Goal: Task Accomplishment & Management: Complete application form

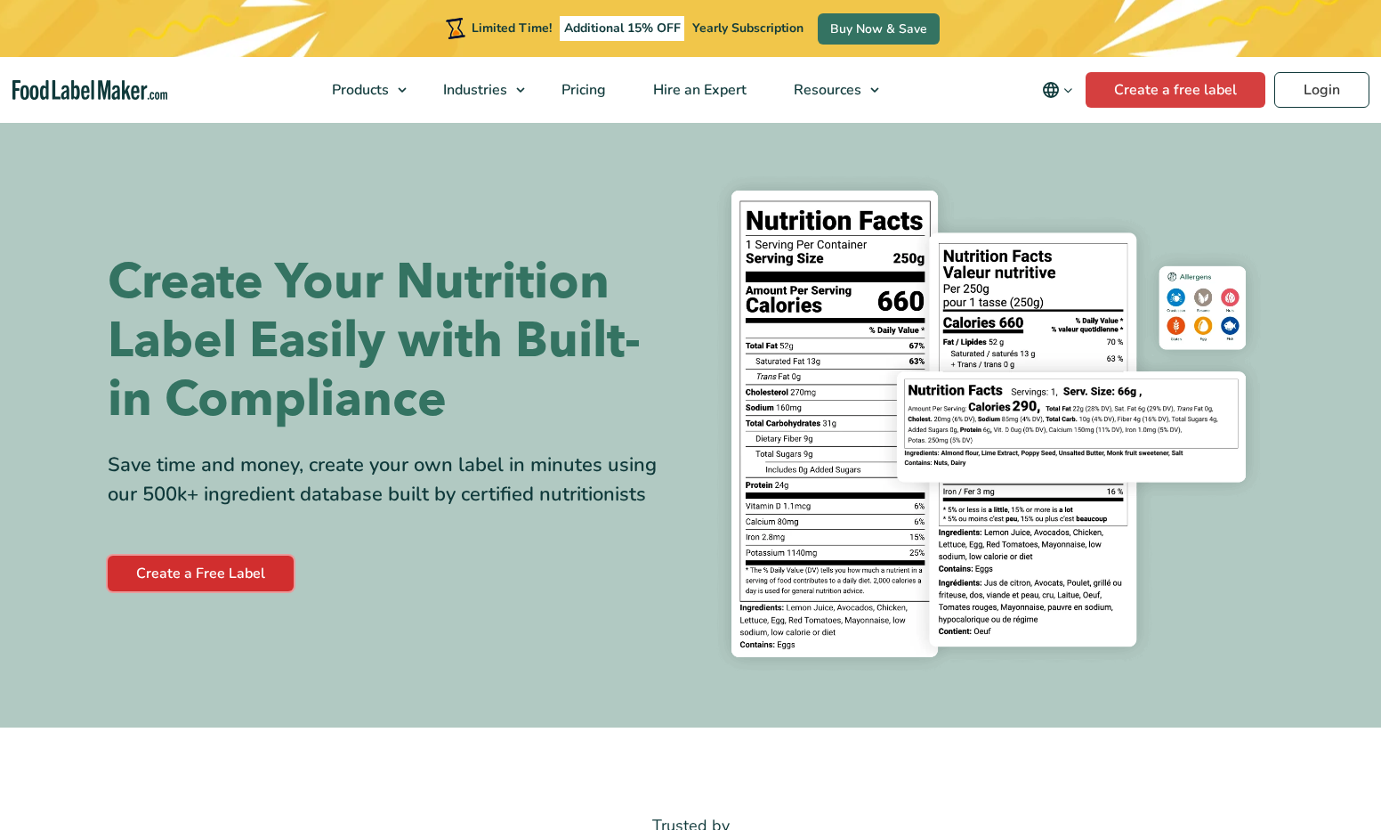
click at [241, 576] on link "Create a Free Label" at bounding box center [201, 573] width 186 height 36
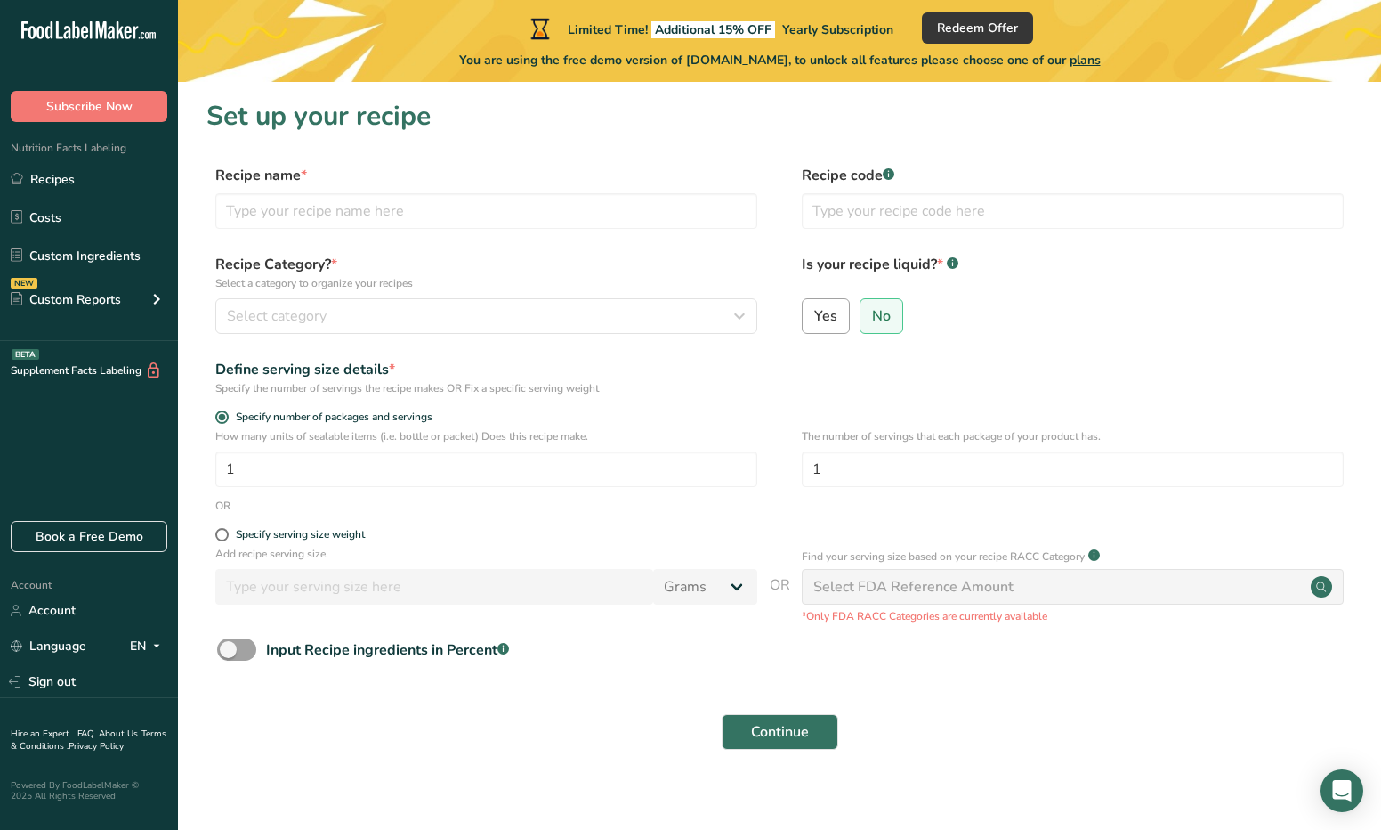
click at [830, 316] on span "Yes" at bounding box center [825, 316] width 23 height 18
click at [814, 316] on input "Yes" at bounding box center [809, 316] width 12 height 12
radio input "true"
radio input "false"
select select "22"
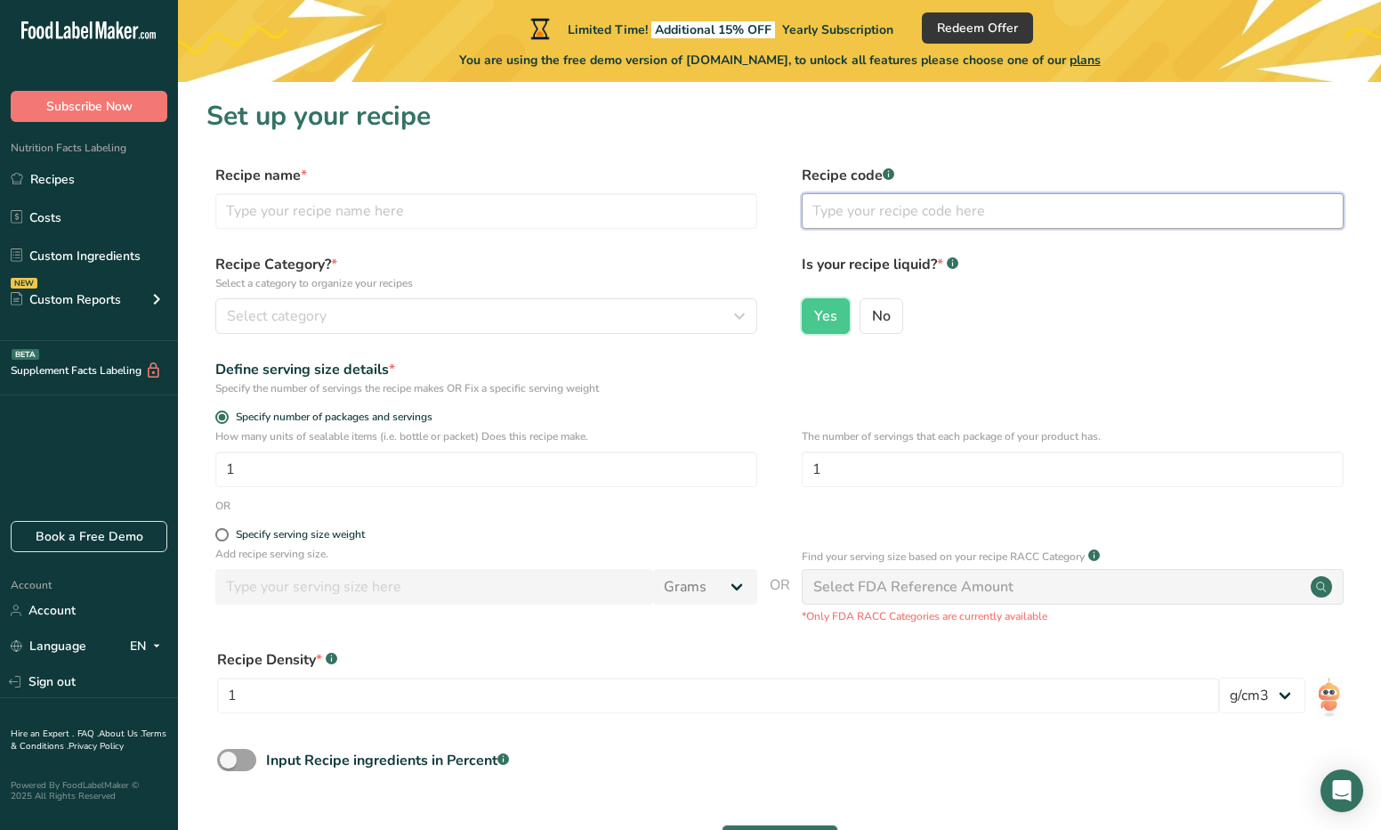
click at [885, 215] on input "text" at bounding box center [1073, 211] width 542 height 36
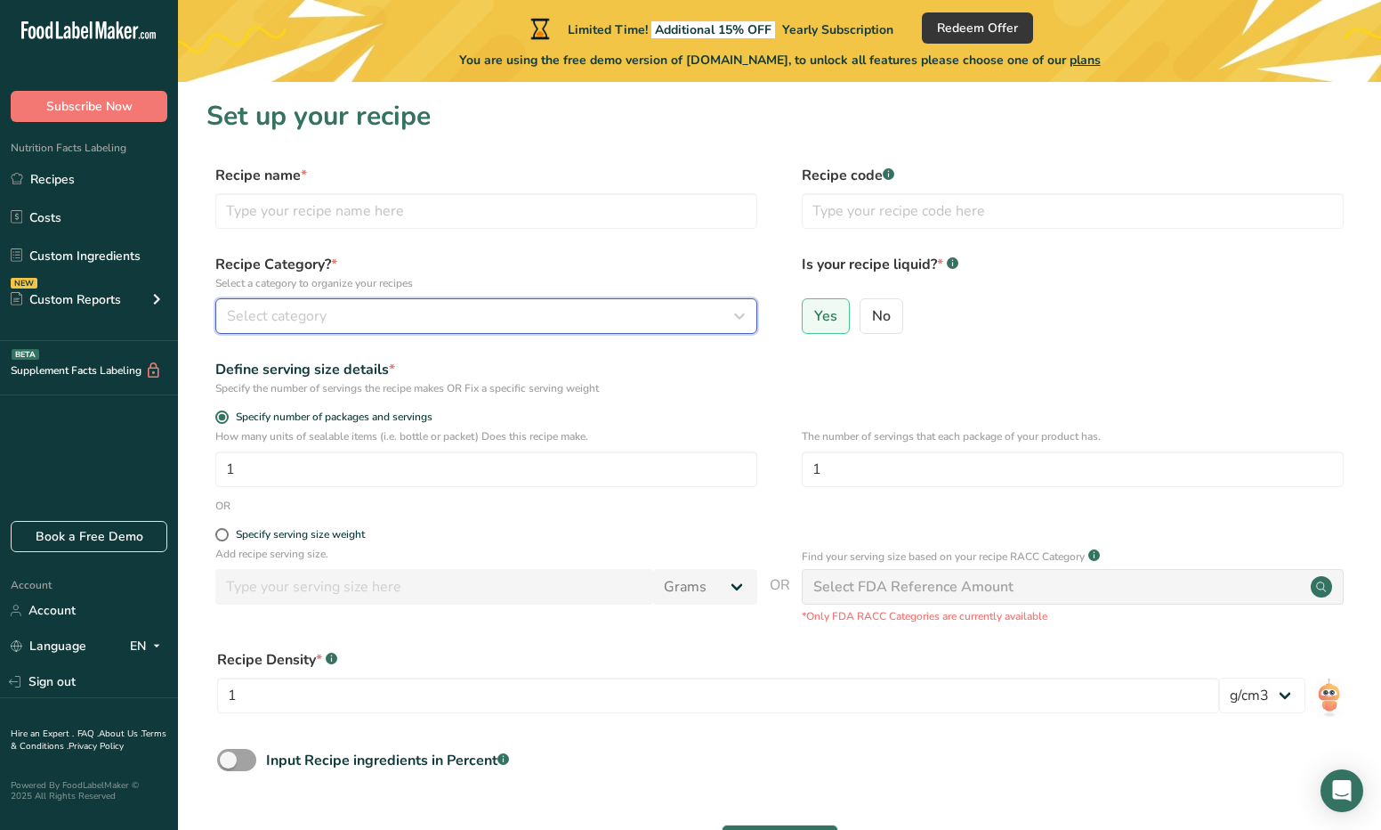
click at [439, 327] on button "Select category" at bounding box center [486, 316] width 542 height 36
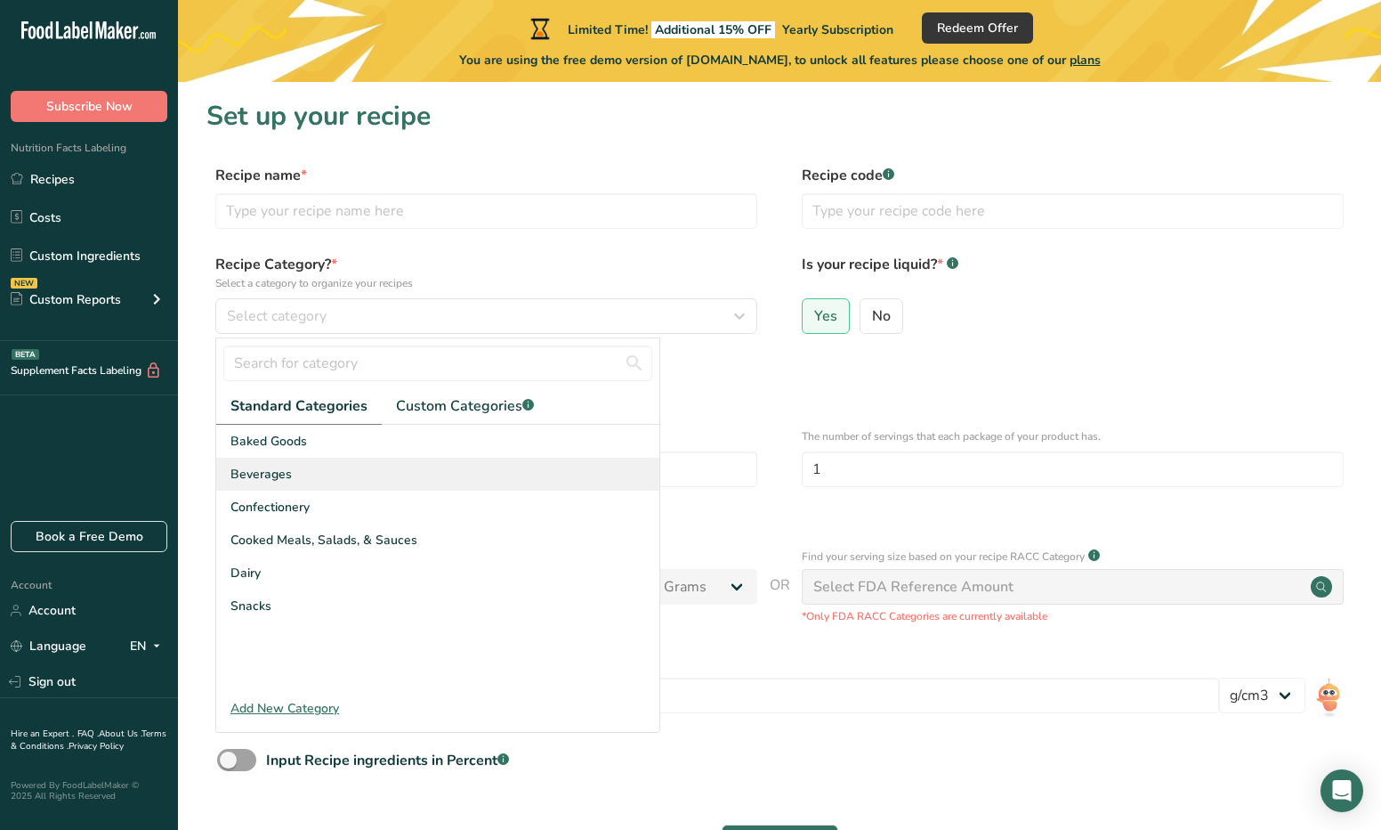
click at [329, 468] on div "Beverages" at bounding box center [437, 473] width 443 height 33
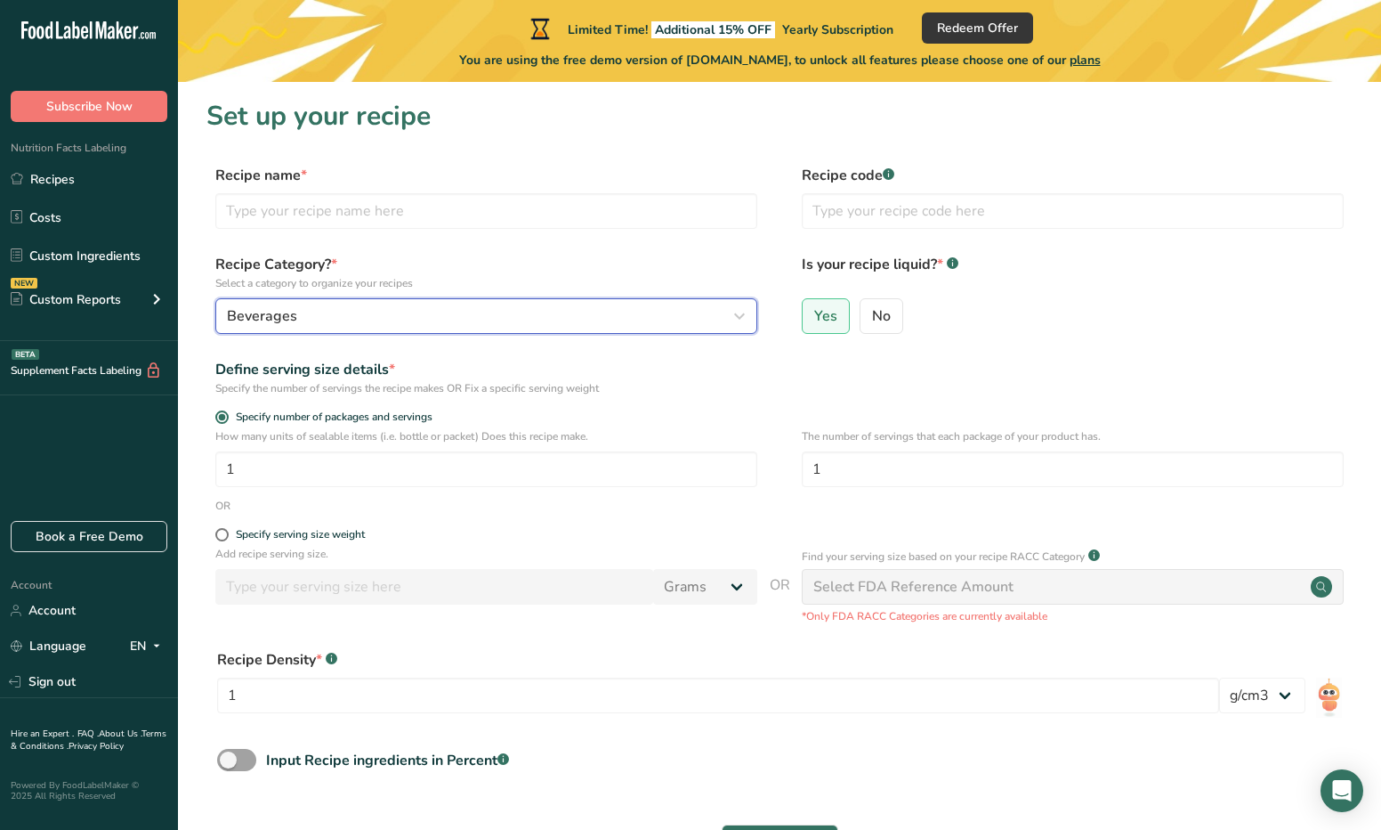
click at [362, 324] on div "Beverages" at bounding box center [481, 315] width 508 height 21
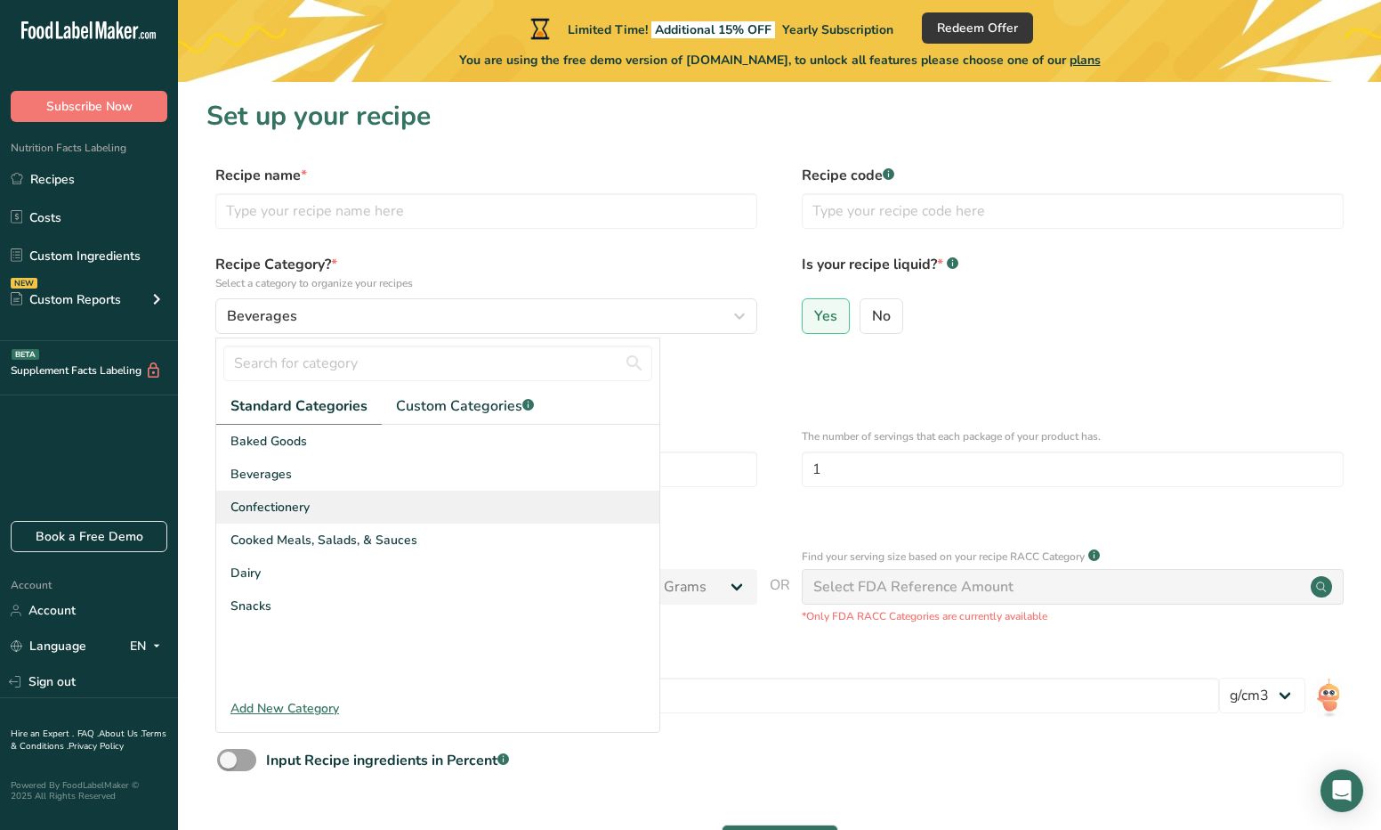
click at [325, 498] on div "Confectionery" at bounding box center [437, 506] width 443 height 33
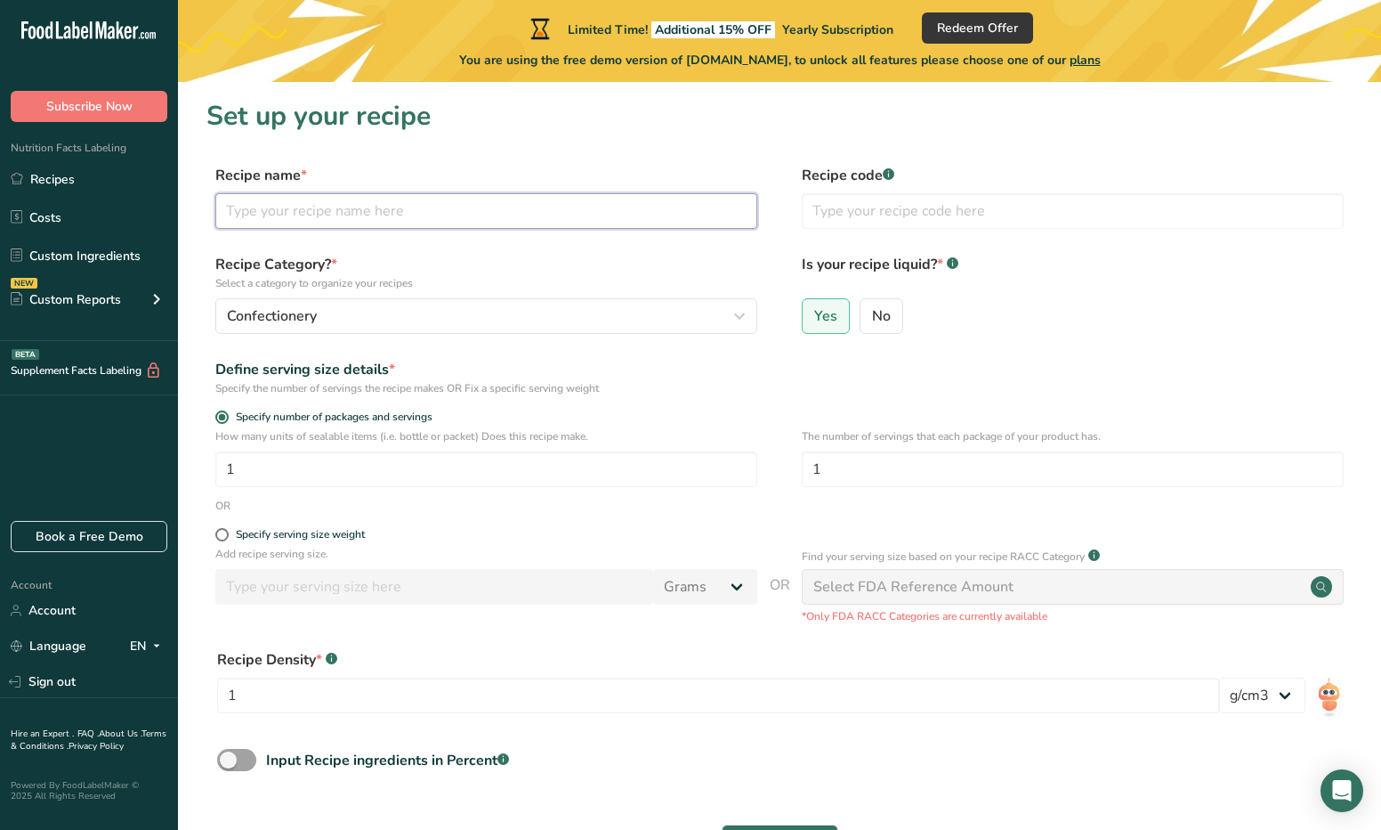
click at [333, 210] on input "text" at bounding box center [486, 211] width 542 height 36
type input "ㅖ"
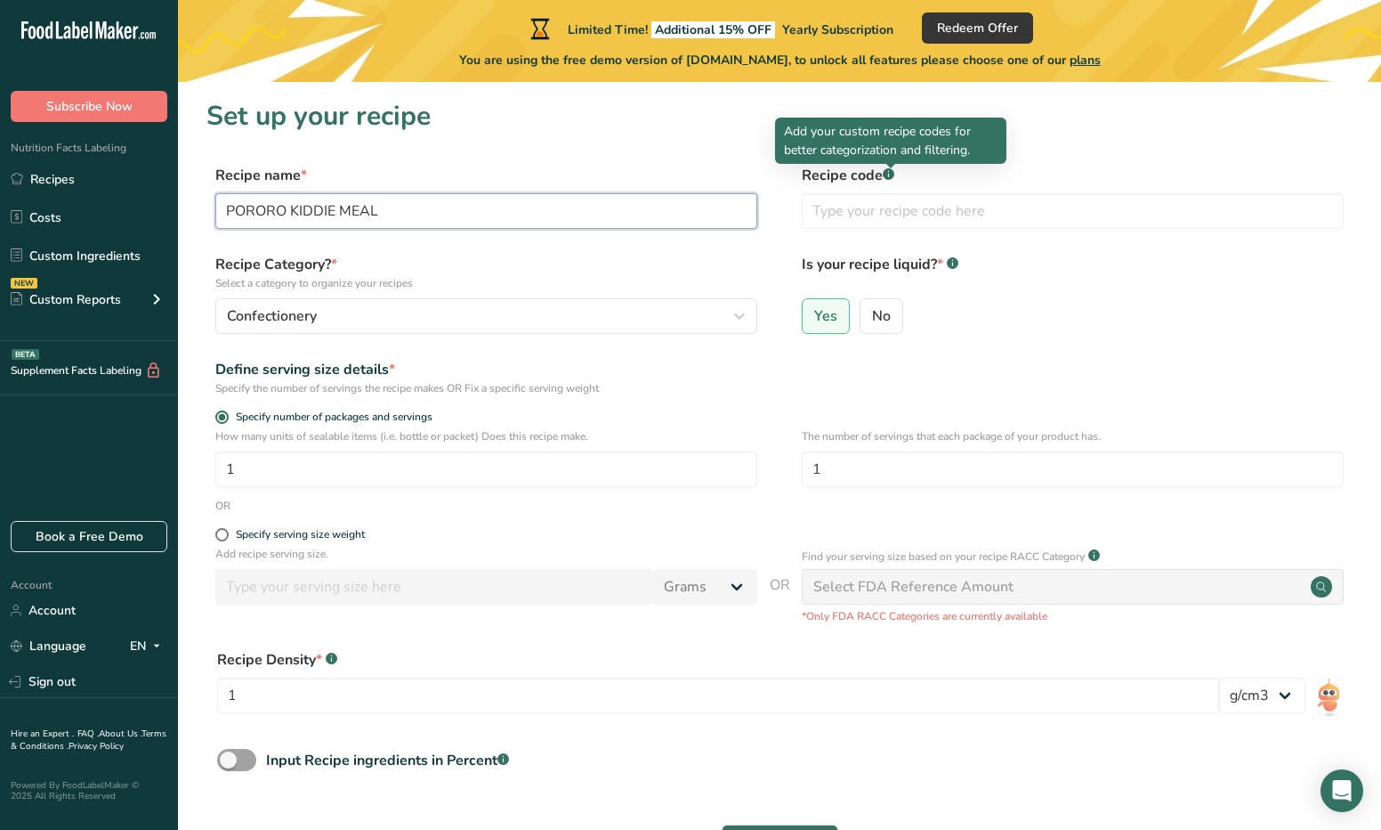
type input "PORORO KIDDIE MEAL"
click at [890, 170] on div at bounding box center [891, 168] width 9 height 9
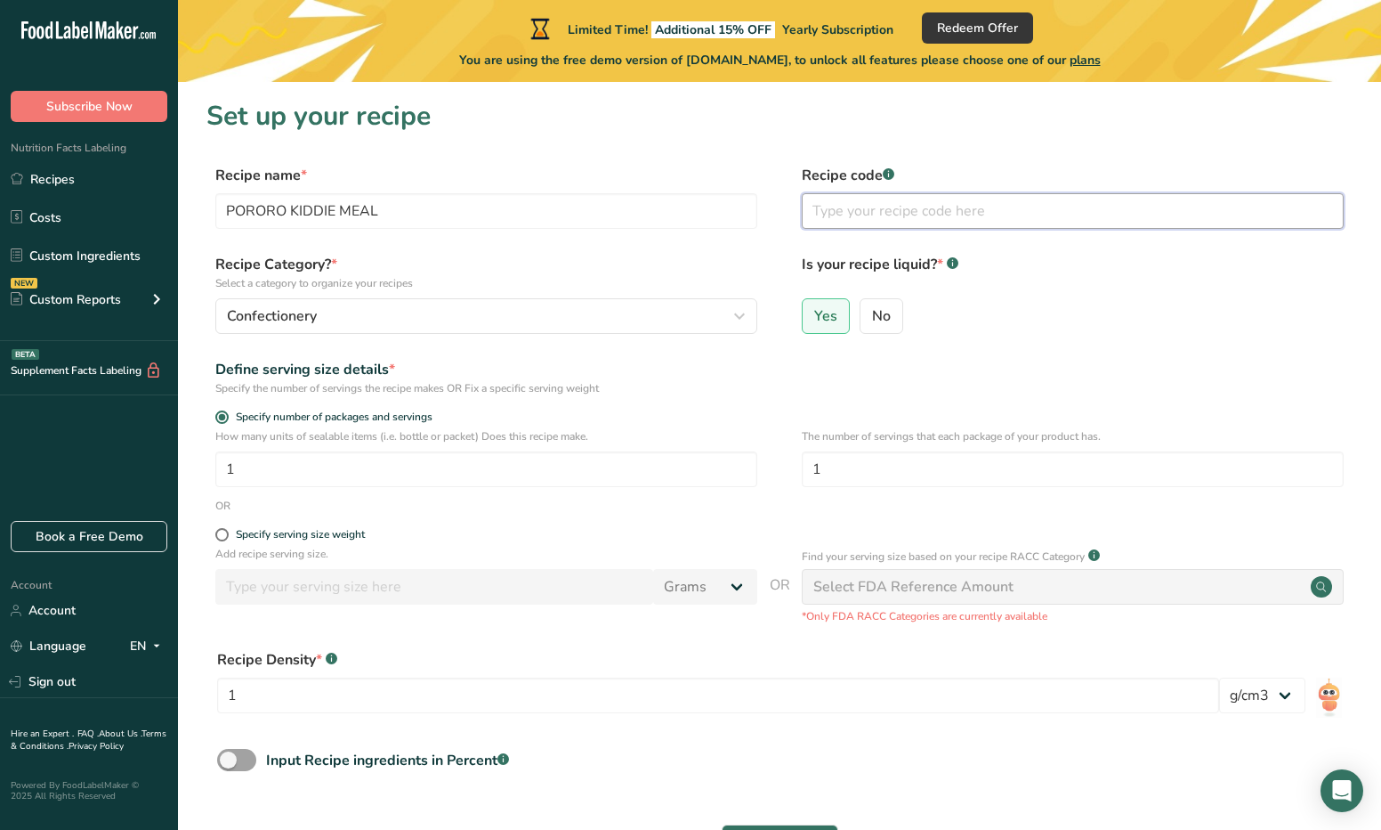
click at [882, 217] on input "text" at bounding box center [1073, 211] width 542 height 36
paste input "2202.99.9000"
click at [965, 215] on input "2202.99.9000" at bounding box center [1073, 211] width 542 height 36
type input "2202.99.9000"
click at [986, 346] on form "Recipe name * PORORO KIDDIE MEAL Recipe code .a-a{fill:#347362;}.b-a{fill:#fff;…" at bounding box center [779, 518] width 1146 height 706
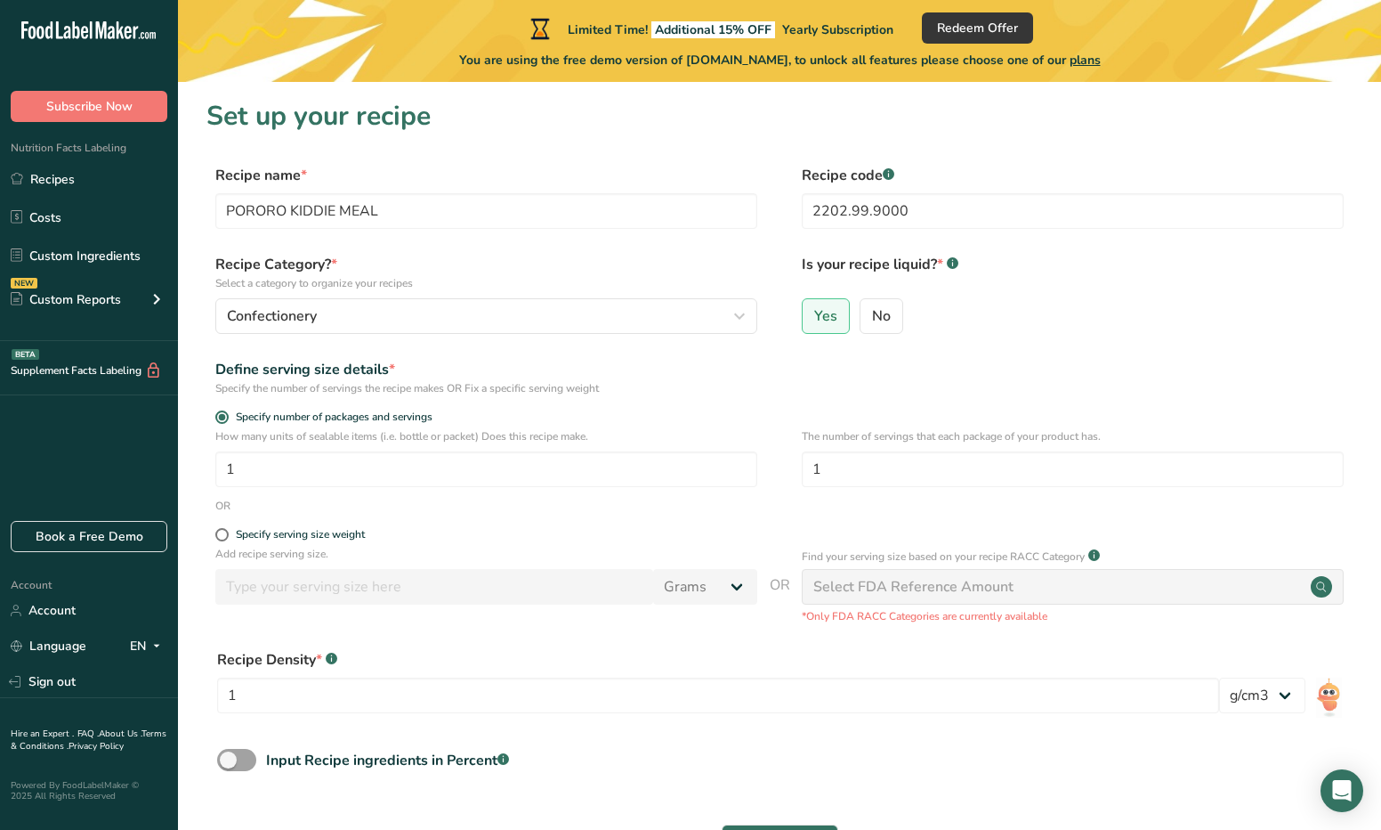
scroll to position [89, 0]
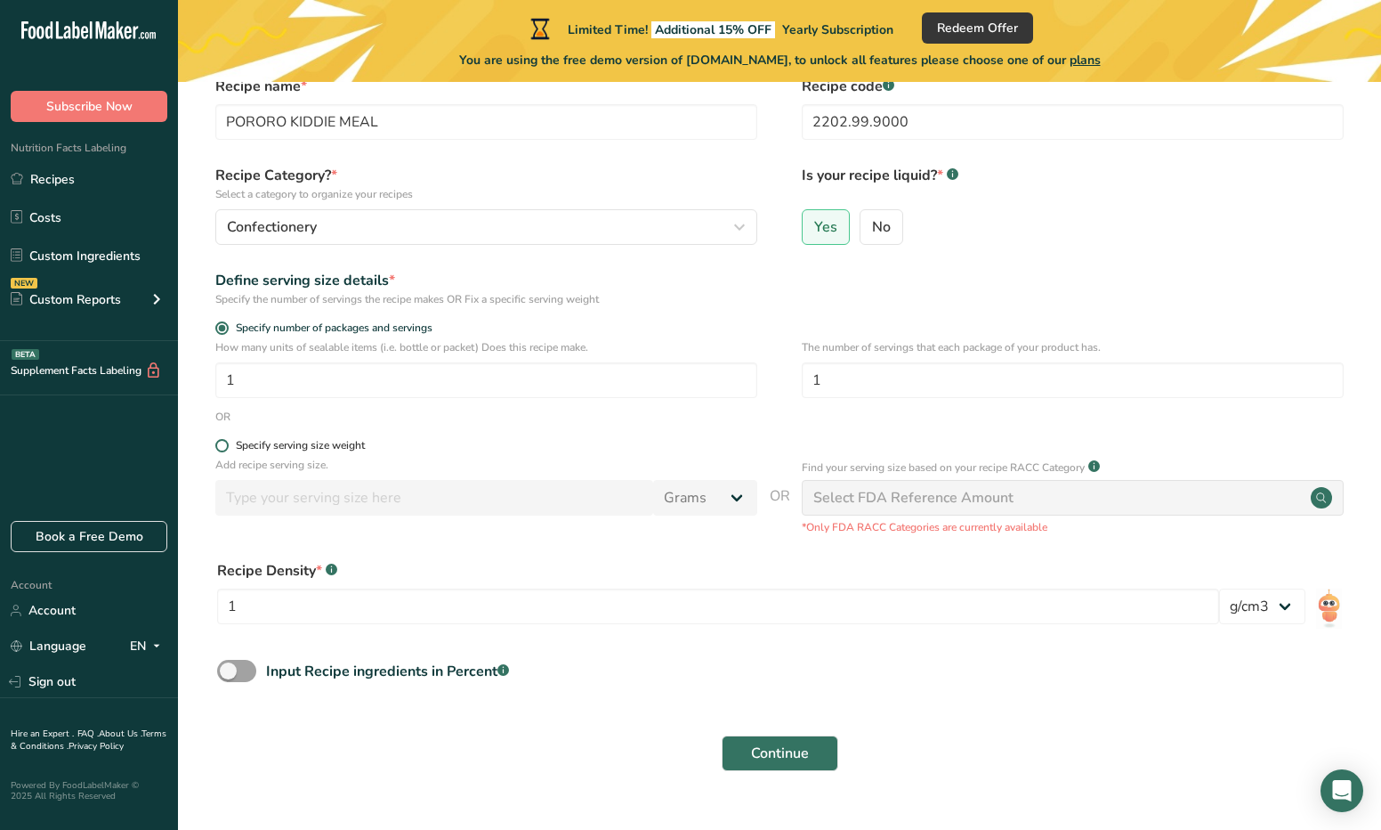
click at [223, 446] on span at bounding box center [221, 445] width 13 height 13
click at [223, 446] on input "Specify serving size weight" at bounding box center [221, 446] width 12 height 12
radio input "true"
radio input "false"
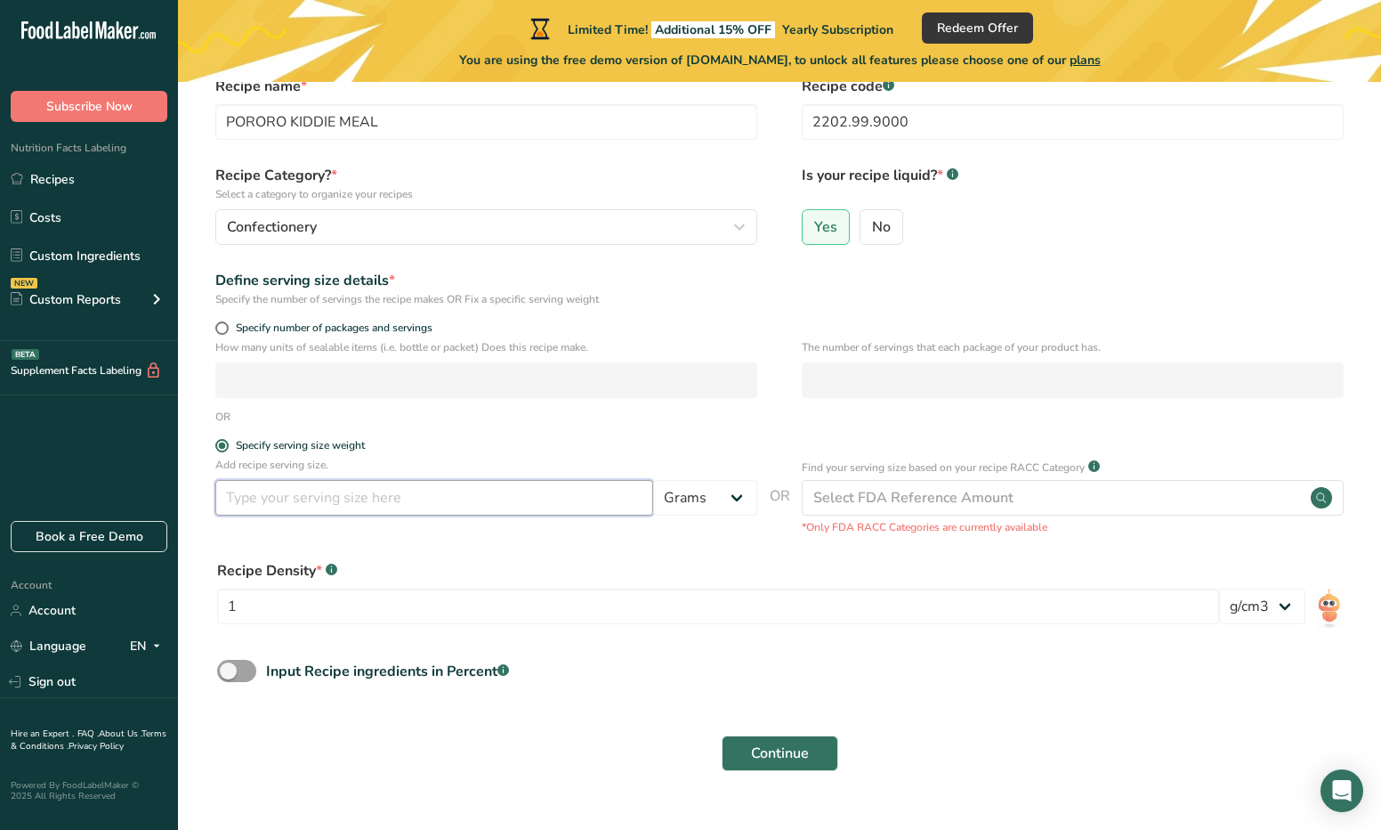
click at [488, 503] on input "number" at bounding box center [434, 498] width 438 height 36
type input "135"
click at [719, 494] on select "Grams kg mg mcg lb oz l mL fl oz tbsp tsp cup qt gallon" at bounding box center [705, 498] width 104 height 36
select select "17"
click at [653, 480] on select "Grams kg mg mcg lb oz l mL fl oz tbsp tsp cup qt gallon" at bounding box center [705, 498] width 104 height 36
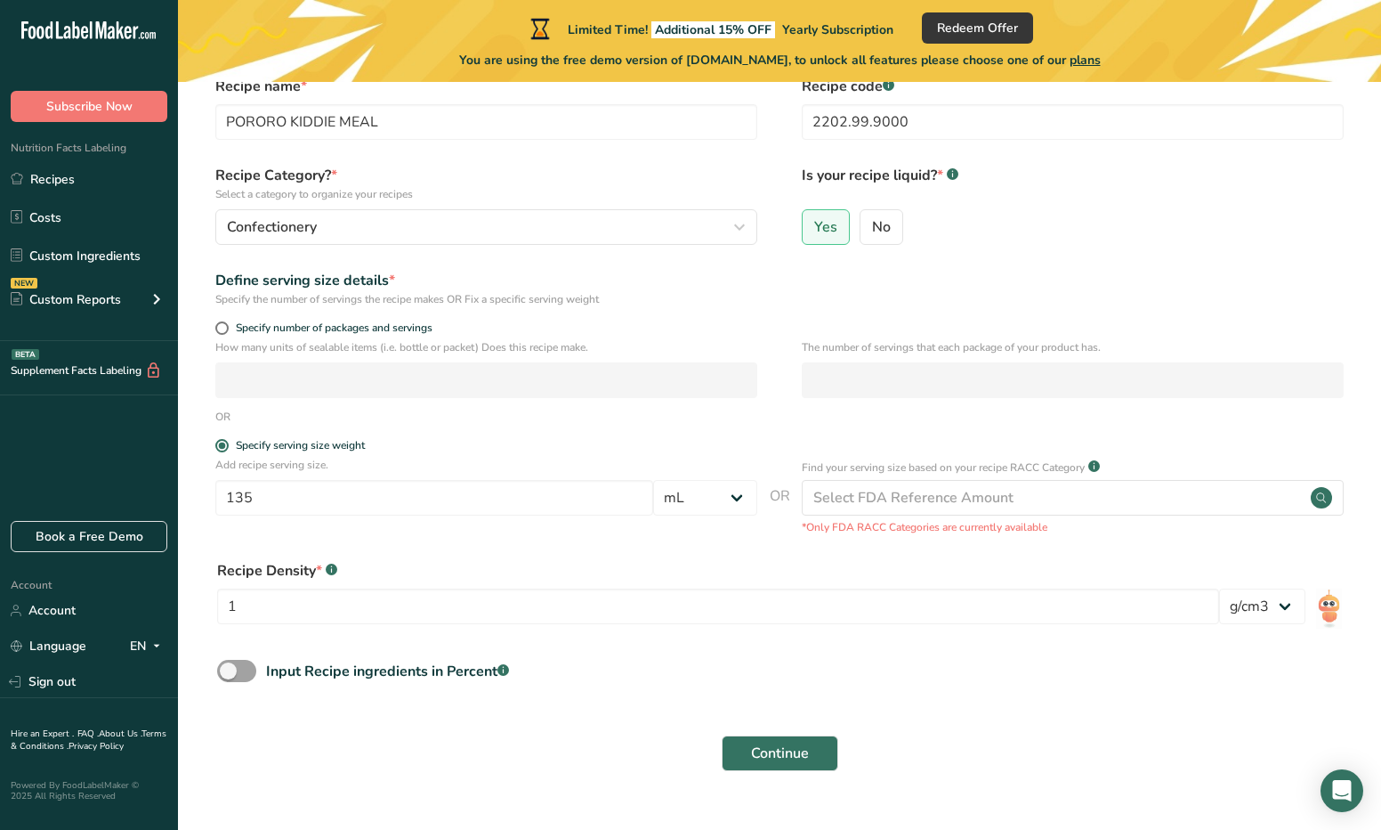
click at [741, 558] on div "Recipe Density * .a-a{fill:#347362;}.b-a{fill:#fff;} 1 lb/ft3 g/cm3" at bounding box center [779, 597] width 1146 height 96
click at [958, 503] on div "Select FDA Reference Amount" at bounding box center [914, 497] width 200 height 21
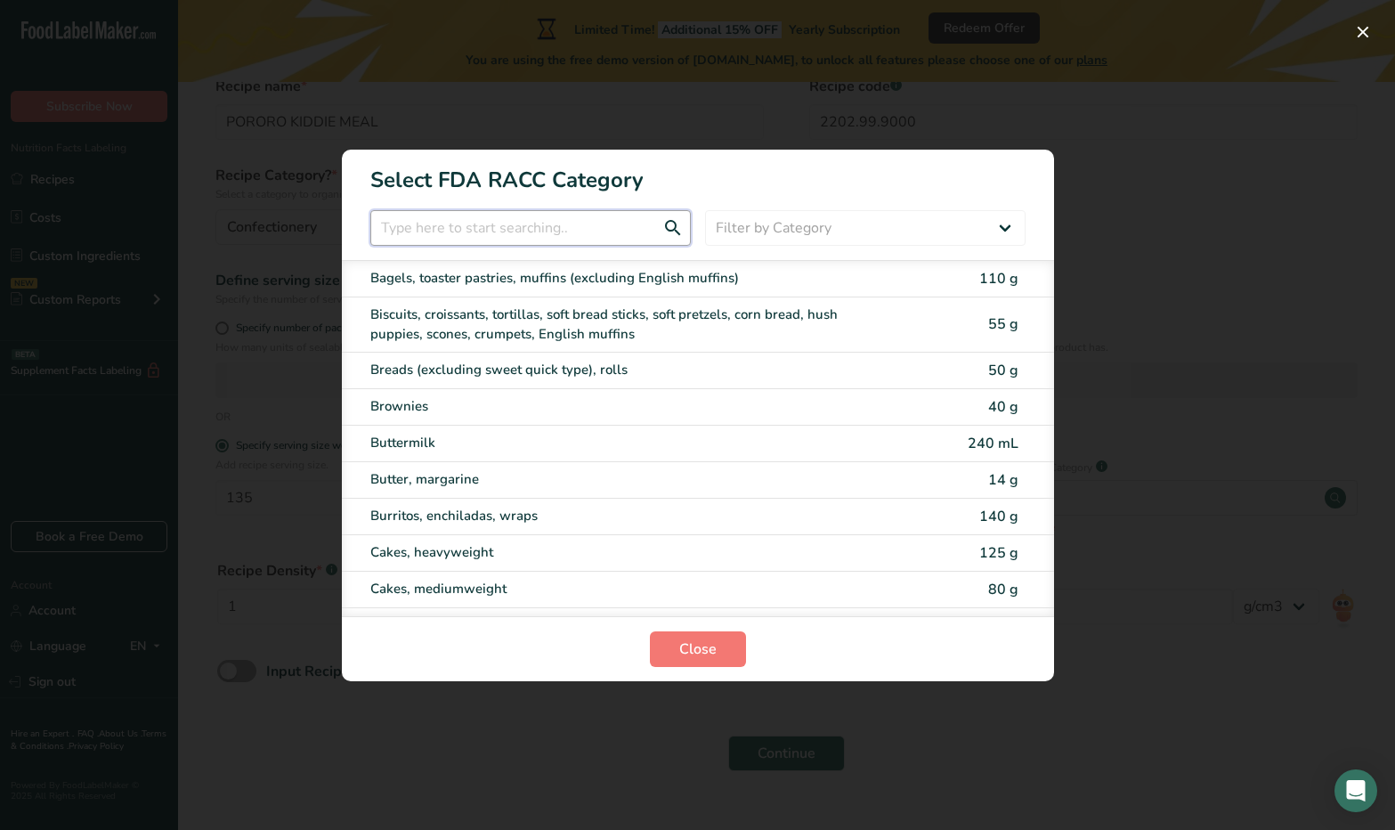
click at [566, 232] on input "RACC Category Selection Modal" at bounding box center [530, 228] width 320 height 36
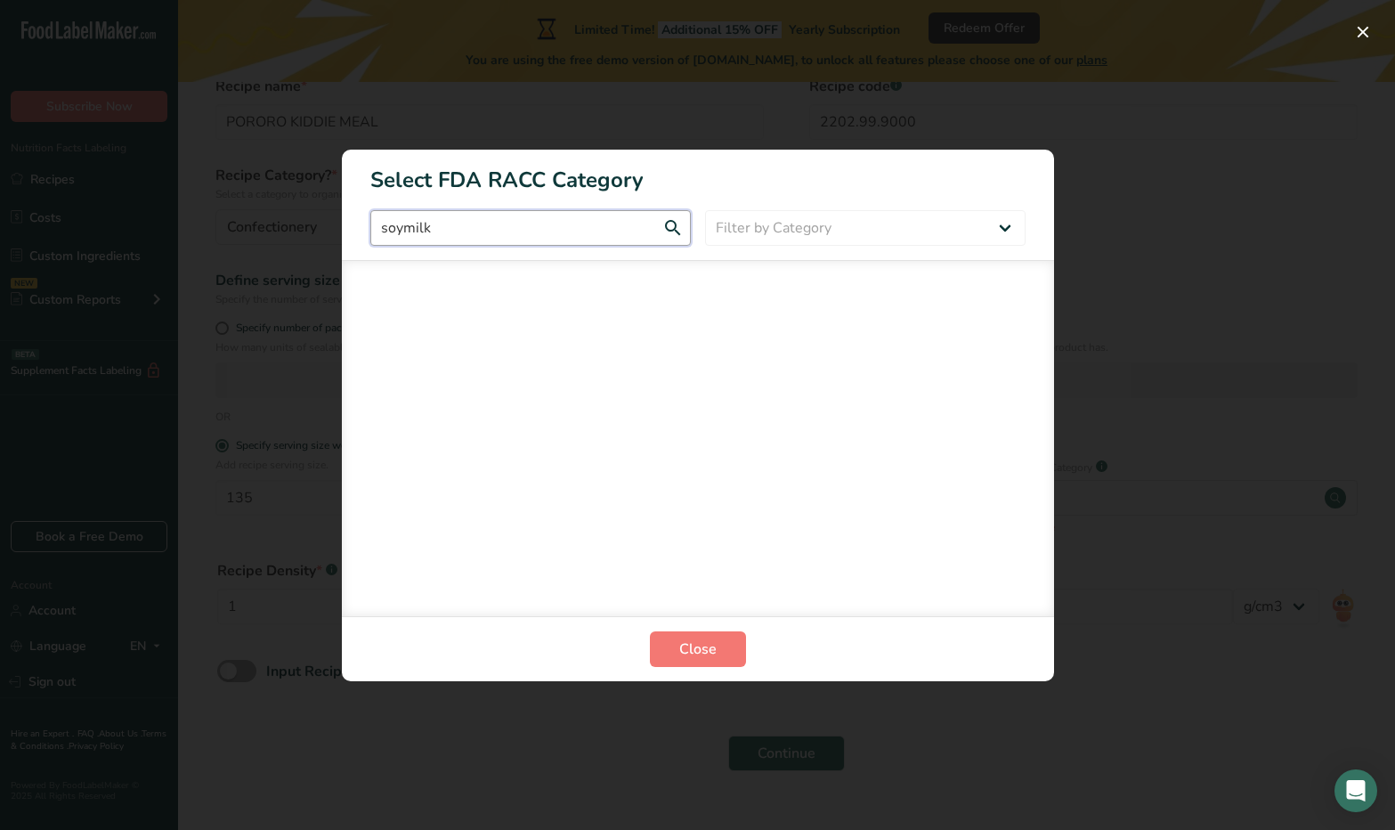
type input "soymilk"
drag, startPoint x: 559, startPoint y: 226, endPoint x: 481, endPoint y: 225, distance: 78.3
click at [558, 226] on input "soymilk" at bounding box center [530, 228] width 320 height 36
click at [457, 227] on input "soymilk" at bounding box center [530, 228] width 320 height 36
drag, startPoint x: 445, startPoint y: 227, endPoint x: 312, endPoint y: 227, distance: 133.5
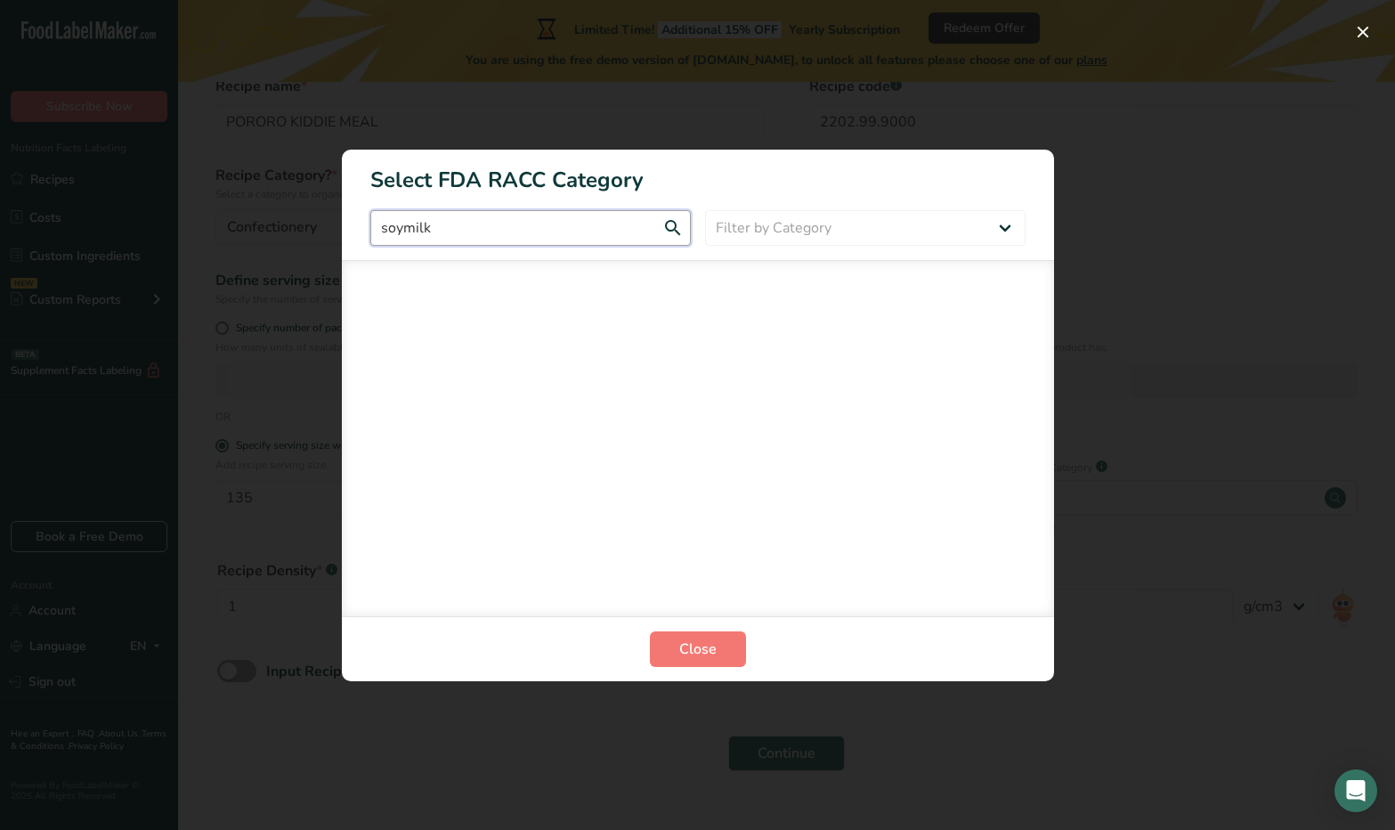
click at [312, 227] on div "Select FDA RACC Category soymilk Filter by Category All Bakery products [GEOGRA…" at bounding box center [697, 415] width 1395 height 830
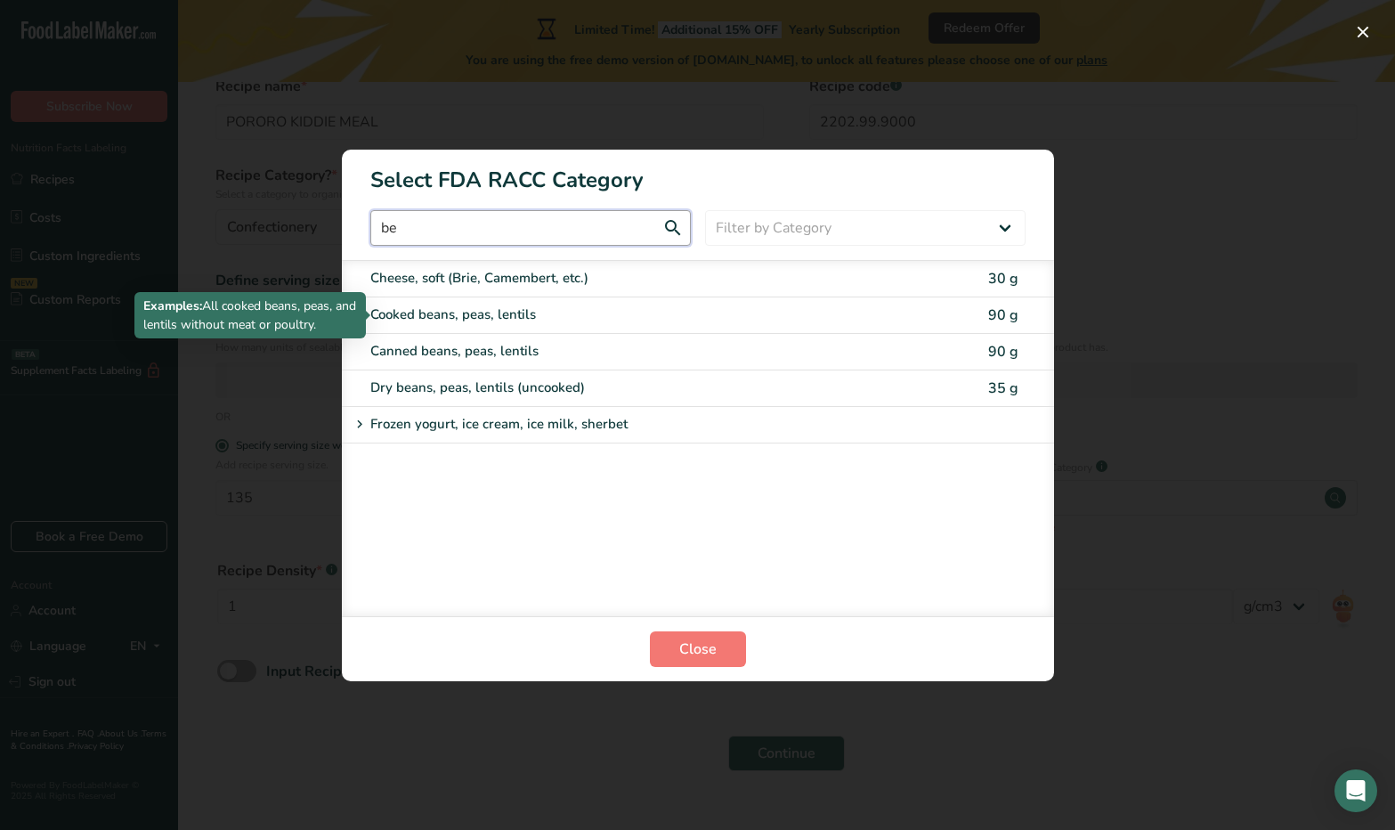
type input "b"
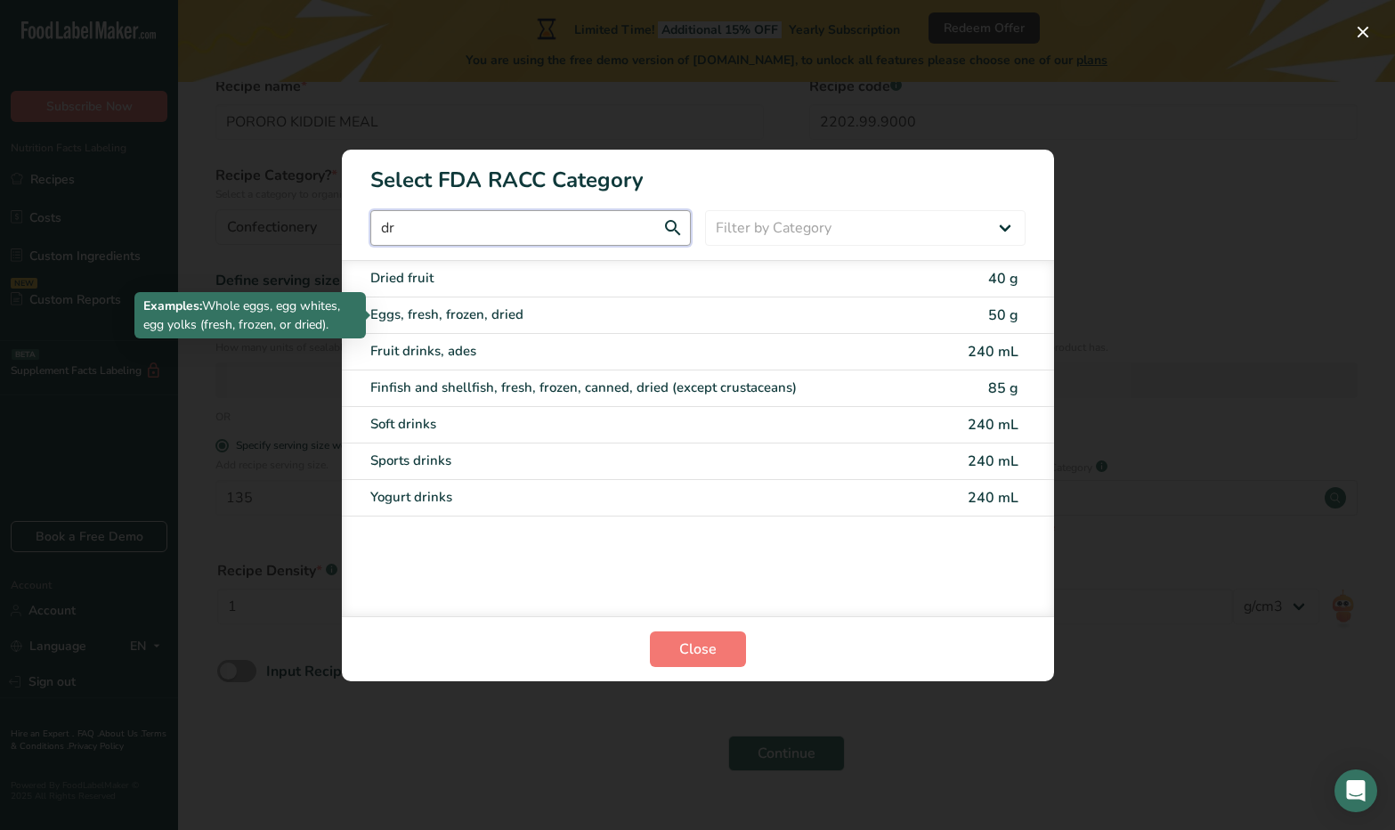
type input "d"
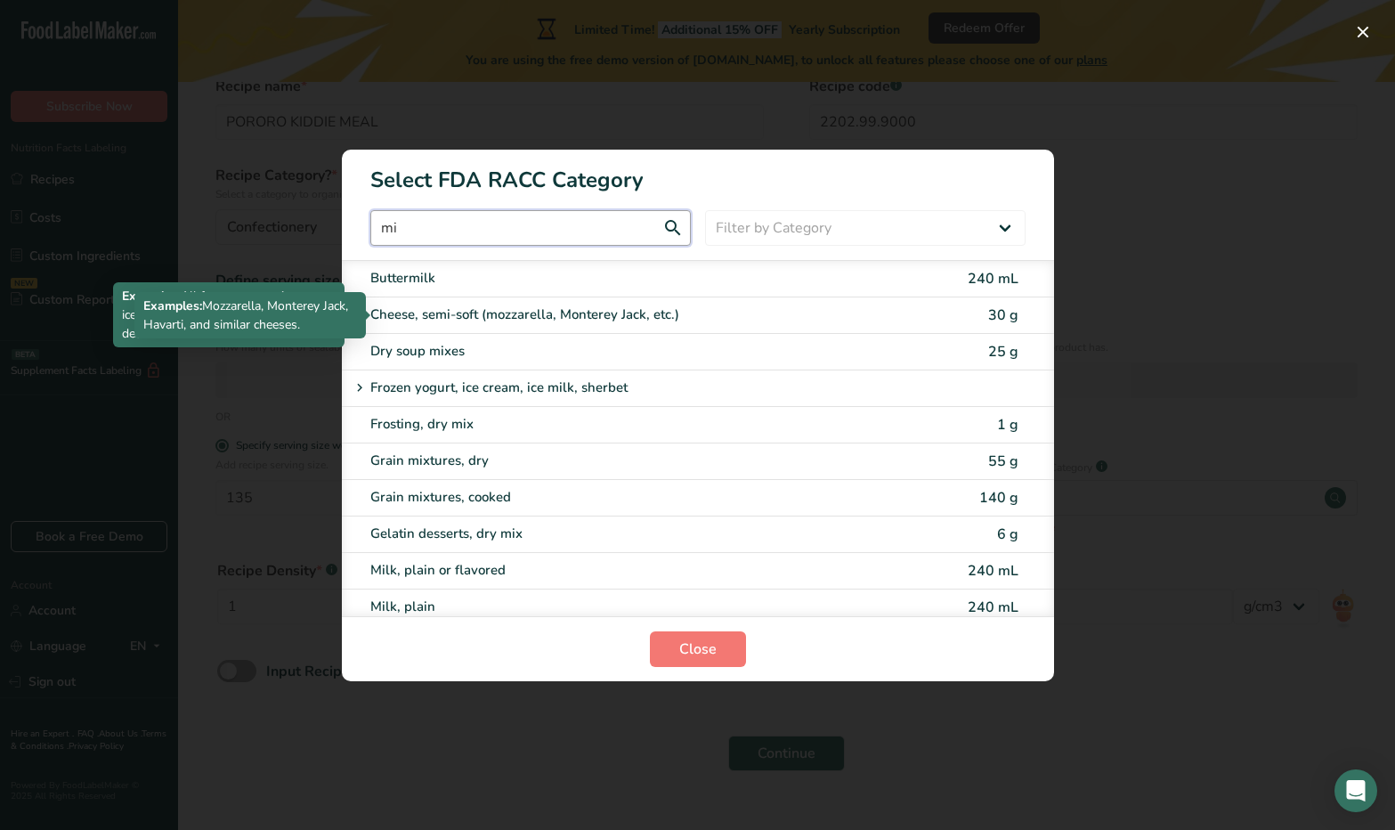
type input "m"
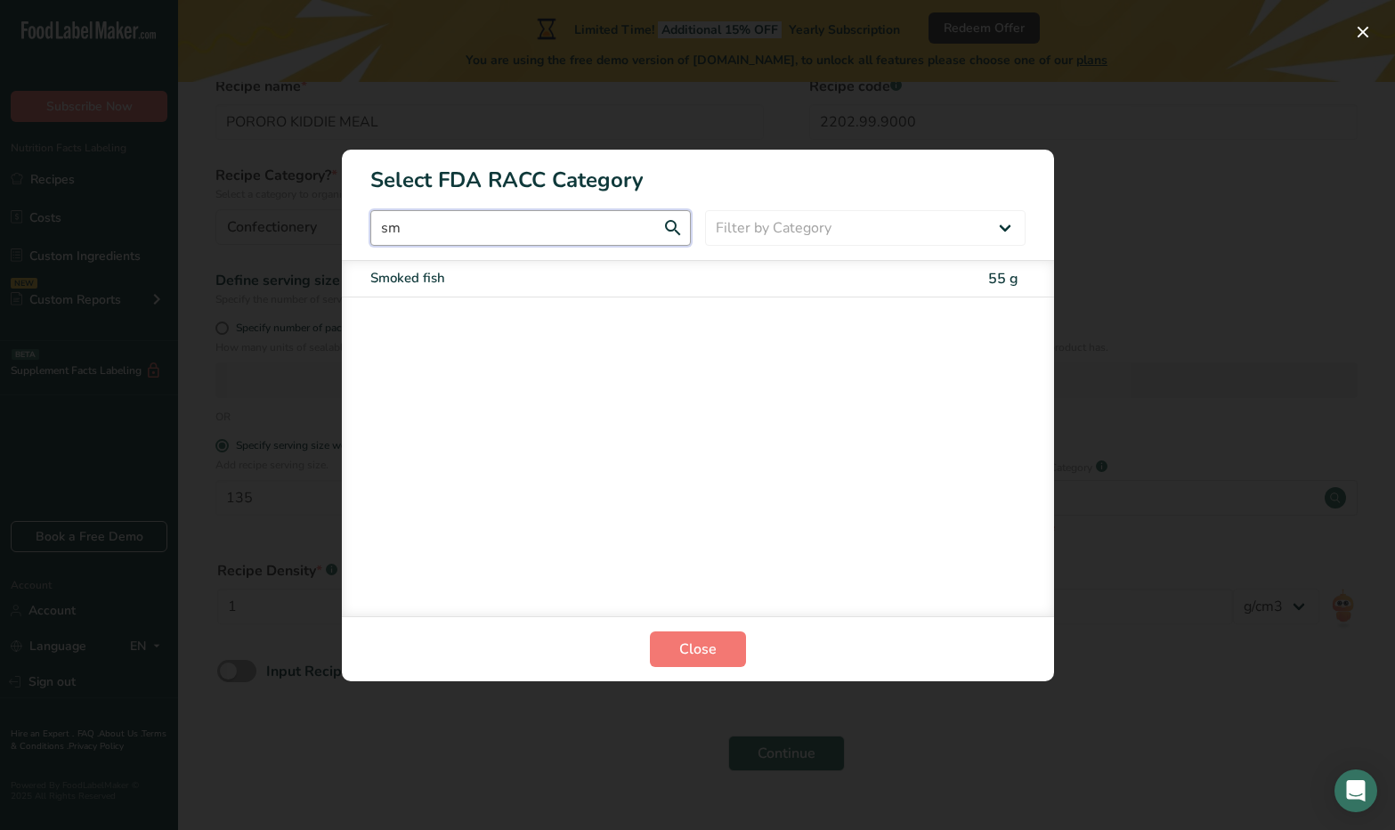
type input "s"
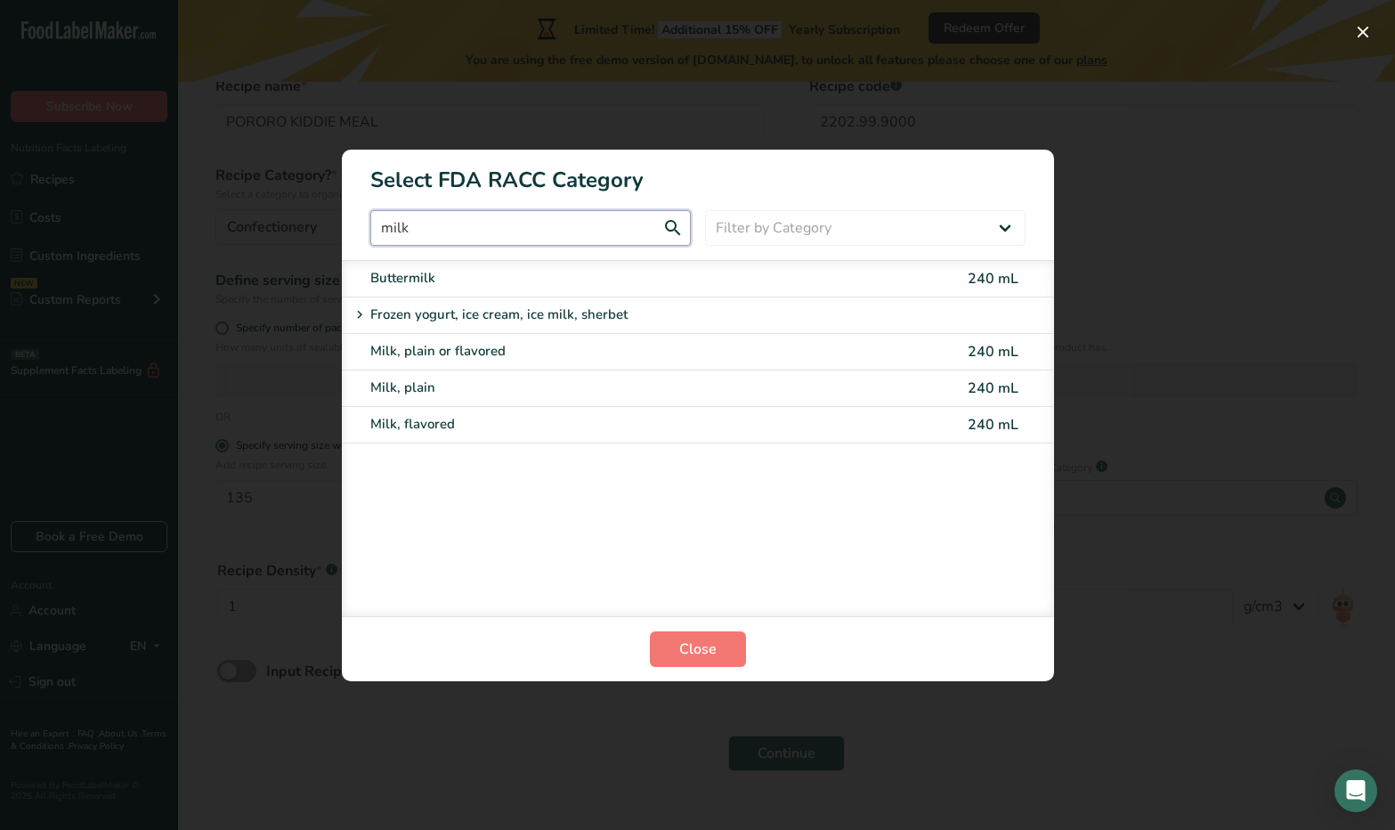
click at [481, 234] on input "milk" at bounding box center [530, 228] width 320 height 36
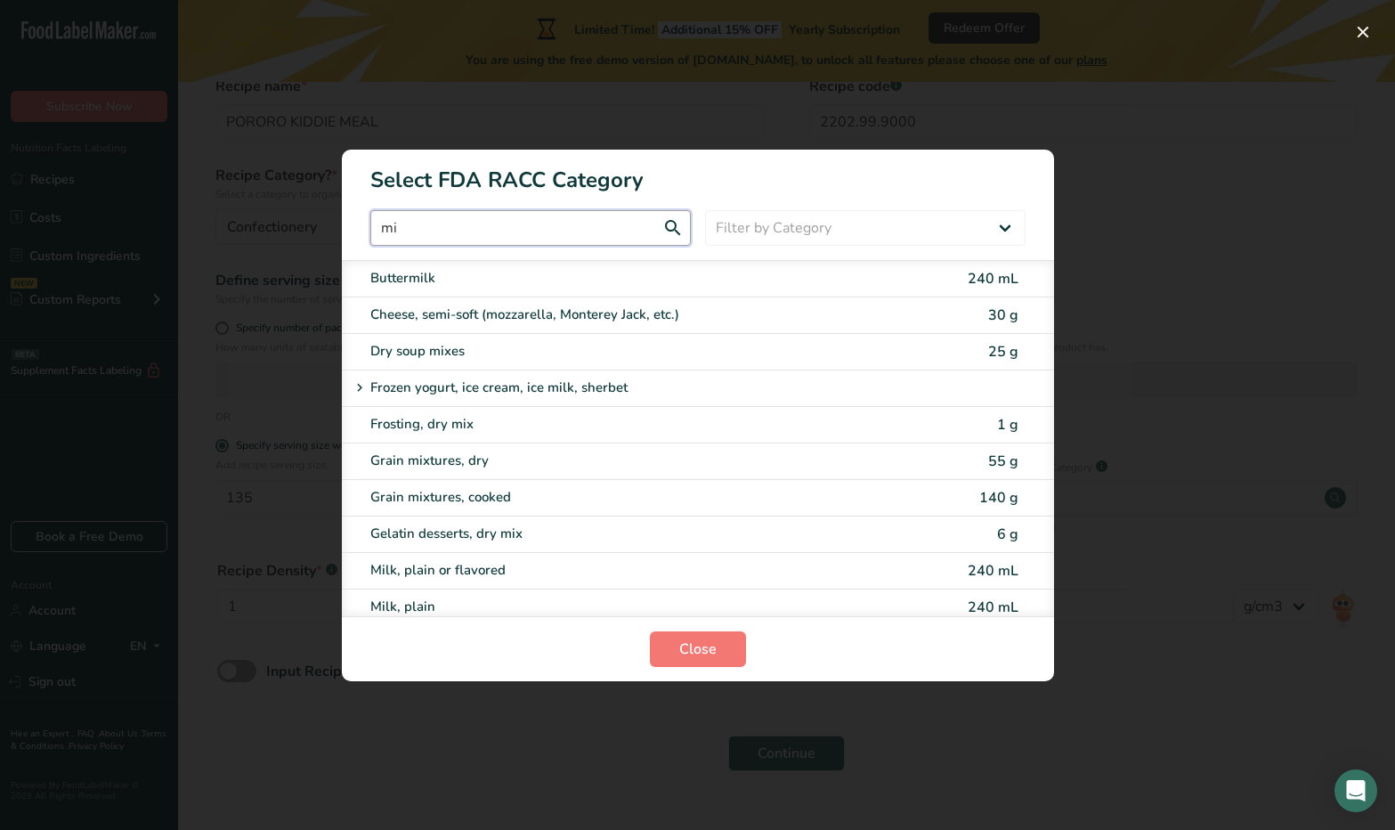
type input "m"
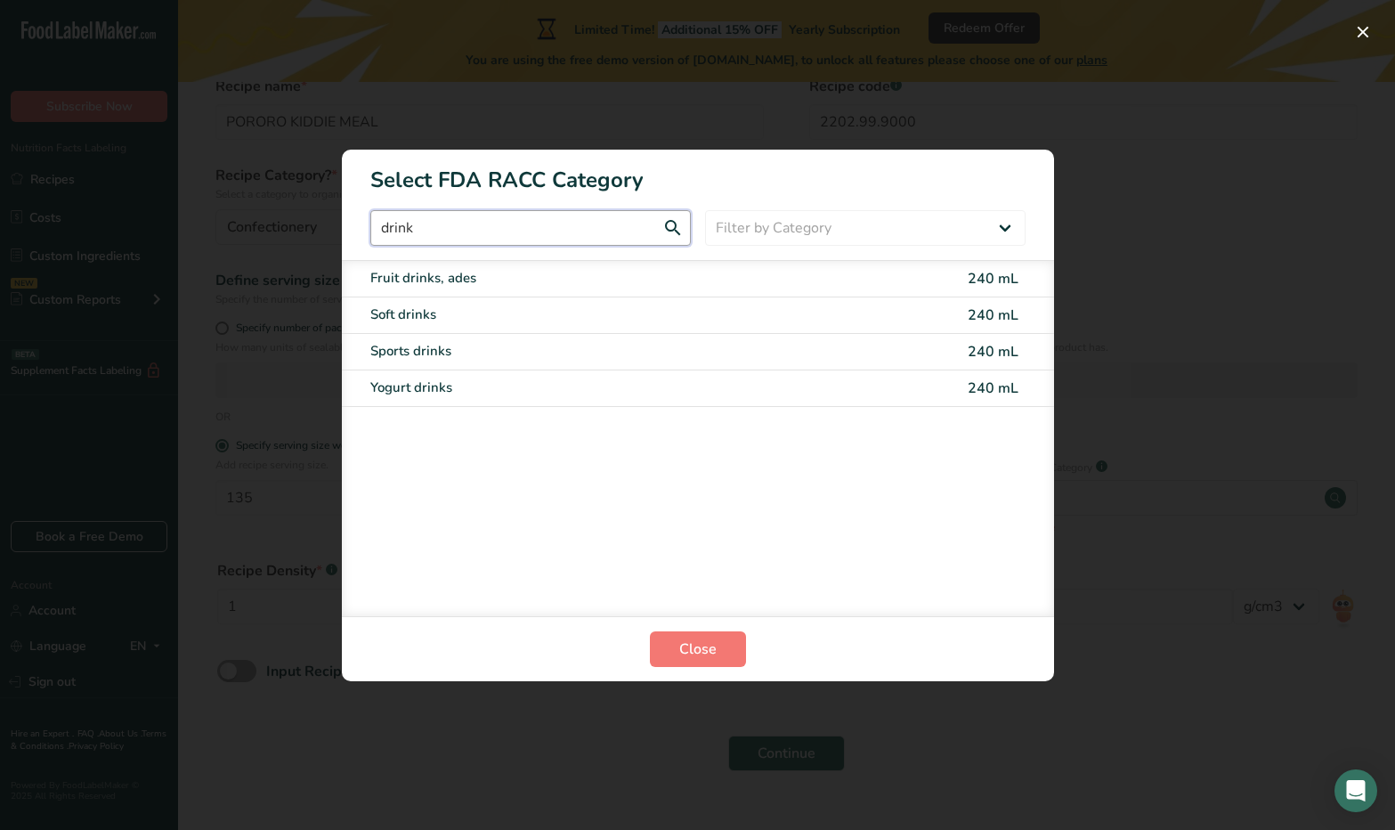
drag, startPoint x: 426, startPoint y: 238, endPoint x: 365, endPoint y: 230, distance: 61.9
click at [365, 230] on div "drink Filter by Category All Bakery products [GEOGRAPHIC_DATA] Cereals and othe…" at bounding box center [698, 228] width 712 height 36
type input "drink"
click at [445, 226] on input "drink" at bounding box center [530, 228] width 320 height 36
drag, startPoint x: 455, startPoint y: 227, endPoint x: 343, endPoint y: 228, distance: 112.2
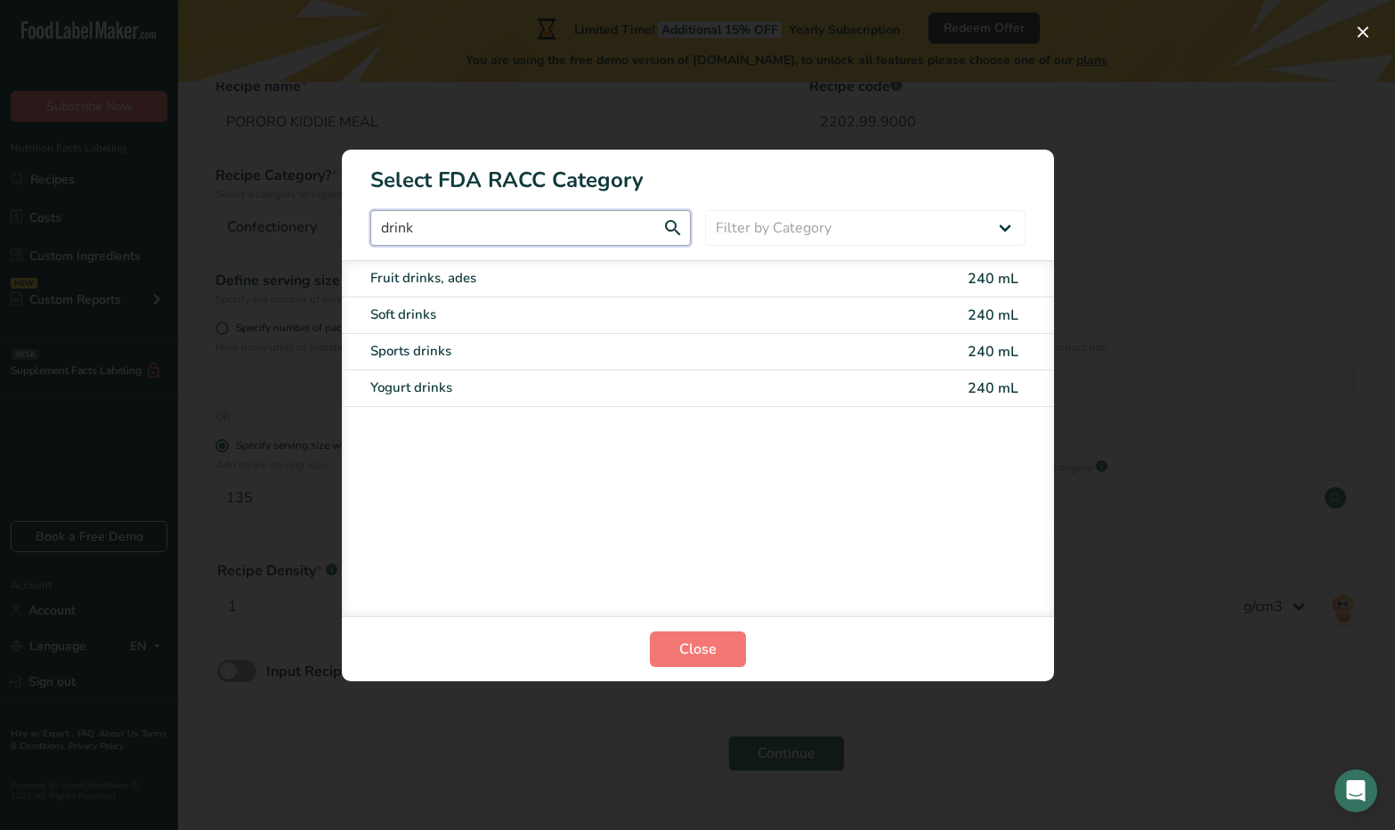
click at [343, 228] on div "drink Filter by Category All Bakery products [GEOGRAPHIC_DATA] Cereals and othe…" at bounding box center [698, 228] width 712 height 36
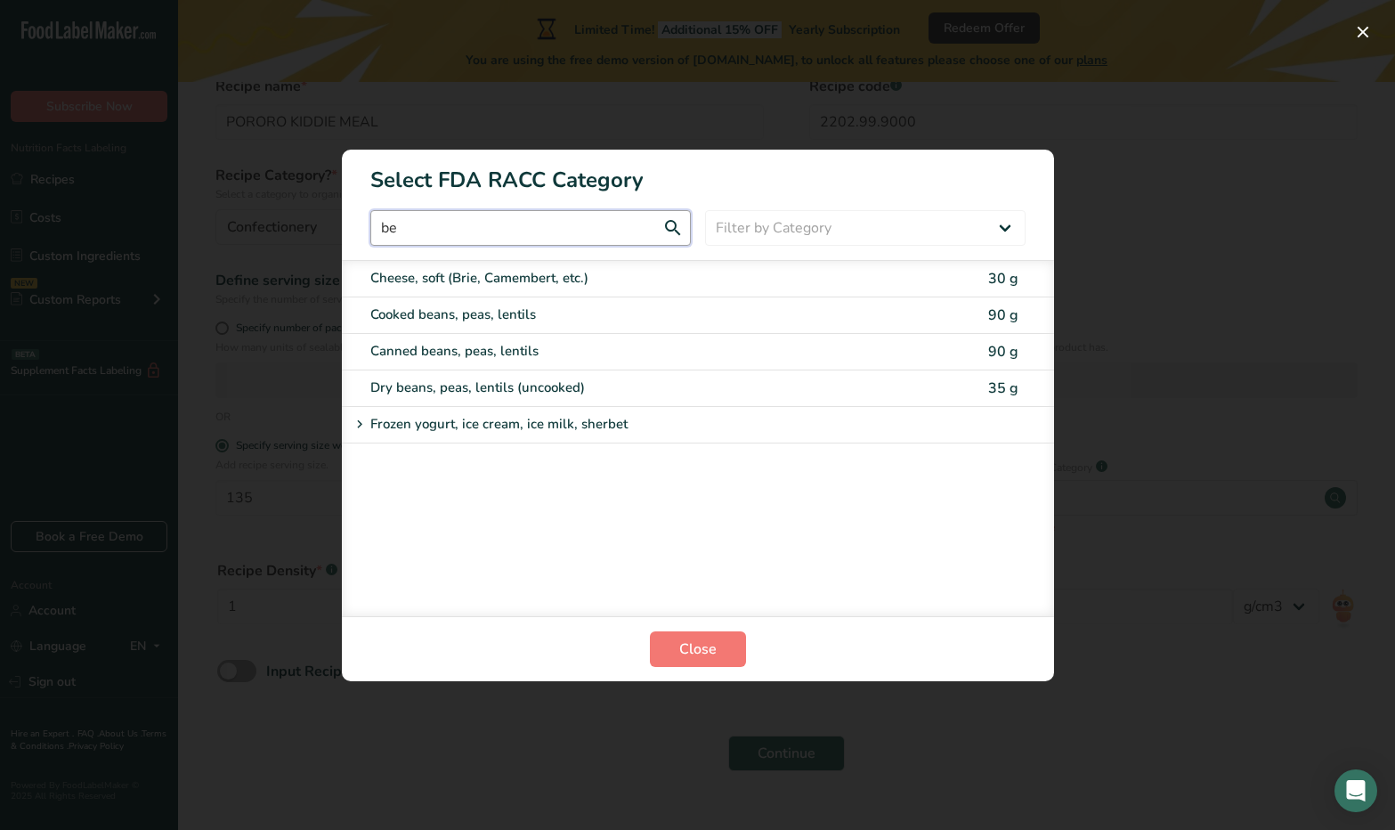
type input "b"
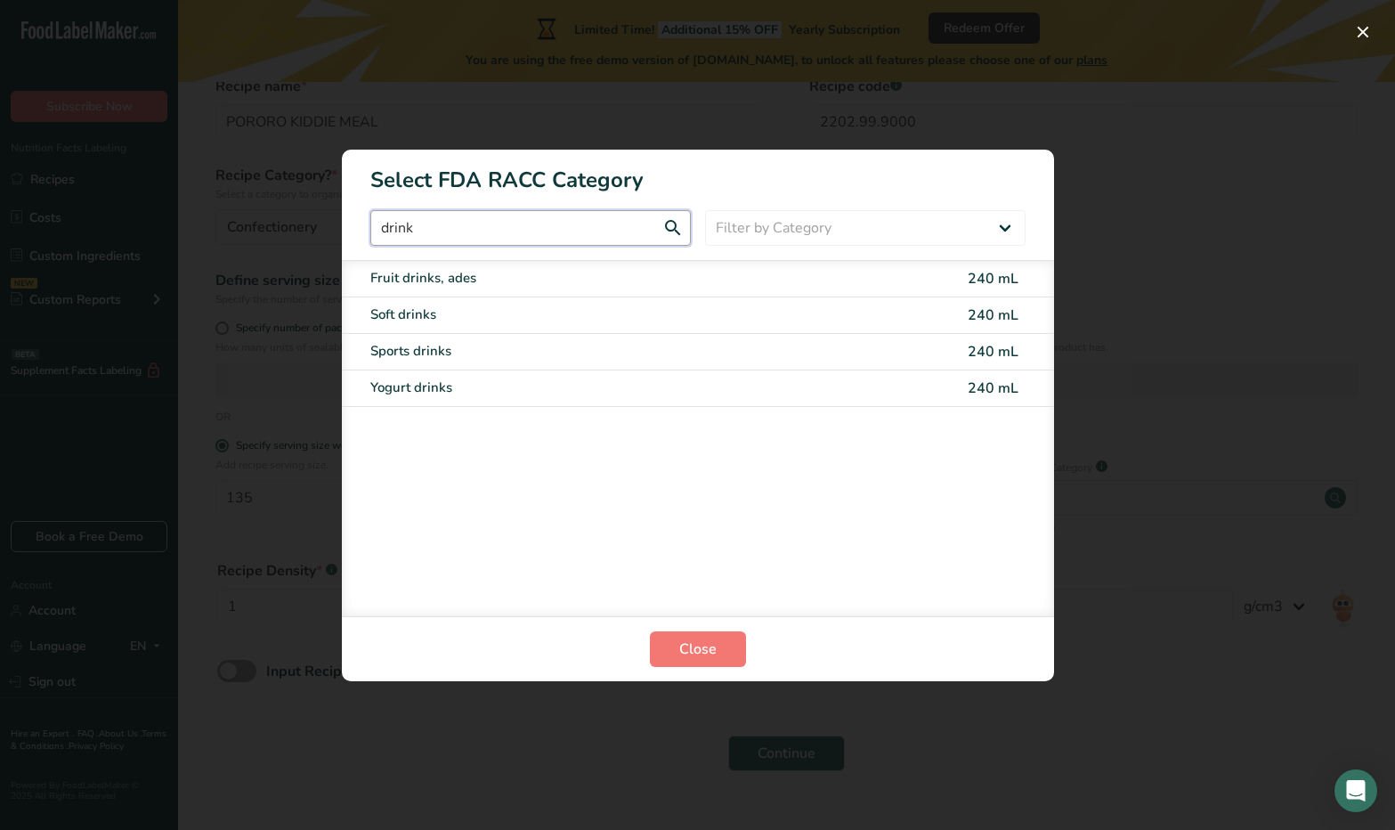
type input "drink"
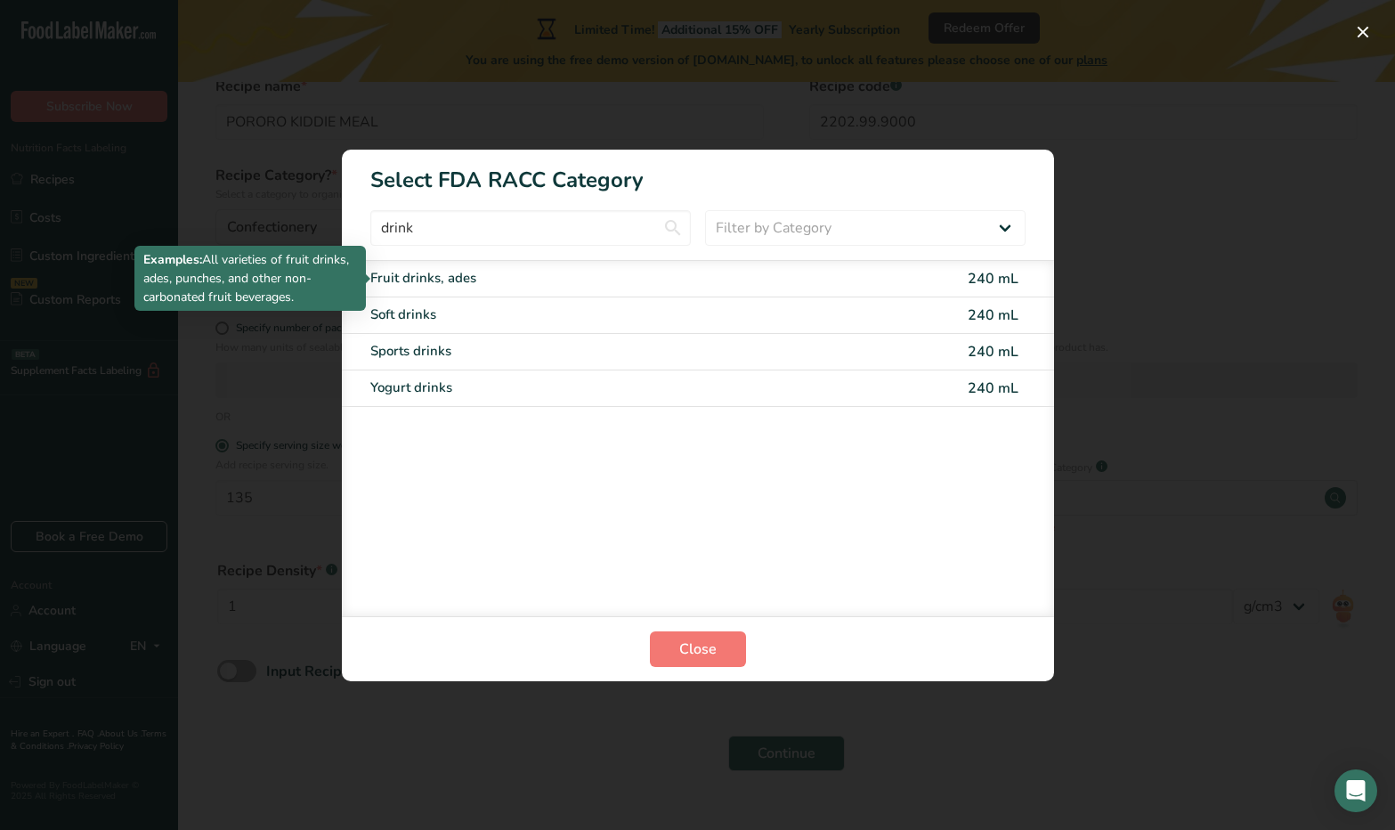
click at [459, 281] on div "Fruit drinks, ades" at bounding box center [623, 278] width 506 height 20
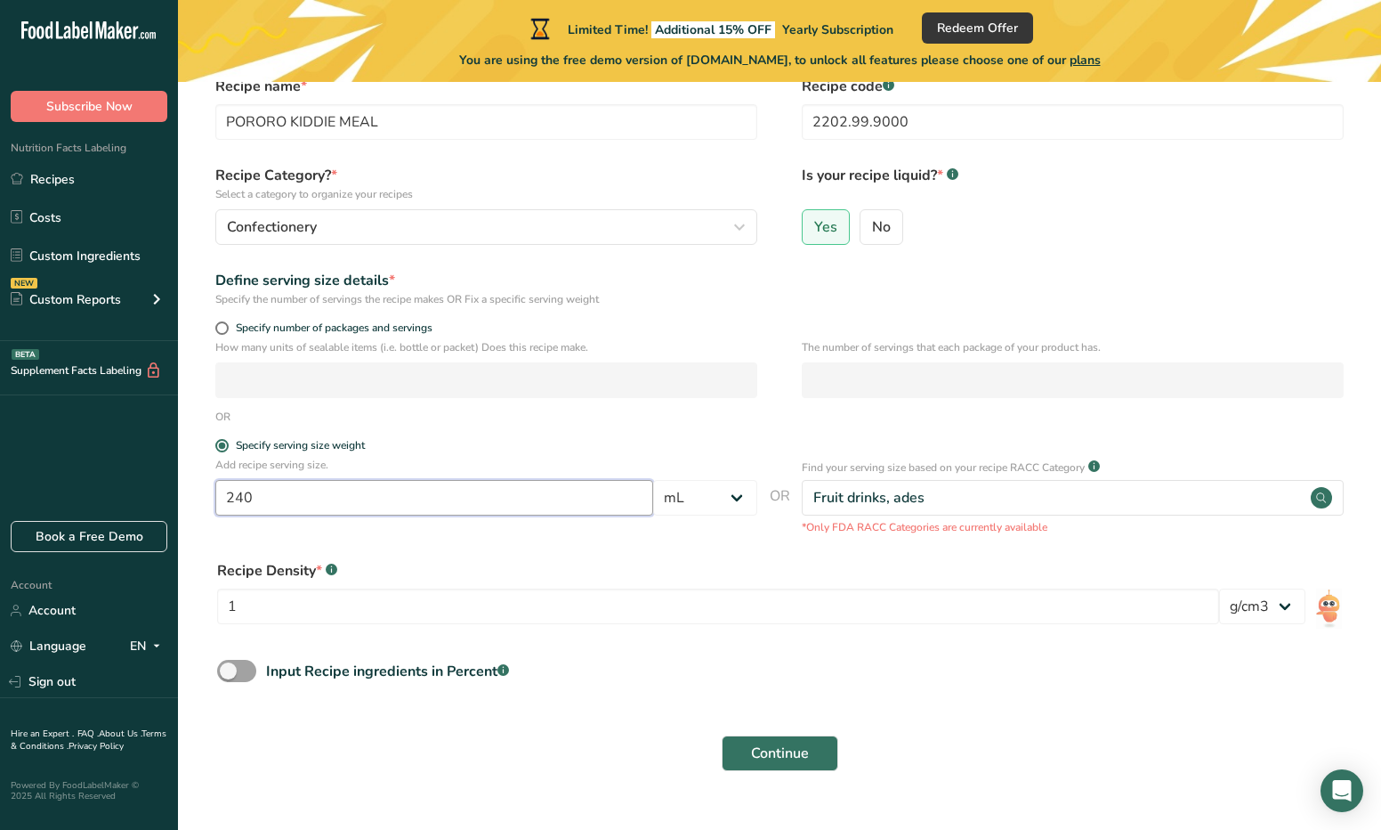
drag, startPoint x: 526, startPoint y: 500, endPoint x: 221, endPoint y: 484, distance: 305.7
click at [221, 484] on input "240" at bounding box center [434, 498] width 438 height 36
type input "135"
click at [548, 542] on form "Recipe name * PORORO KIDDIE MEAL Recipe code .a-a{fill:#347362;}.b-a{fill:#fff;…" at bounding box center [779, 429] width 1146 height 706
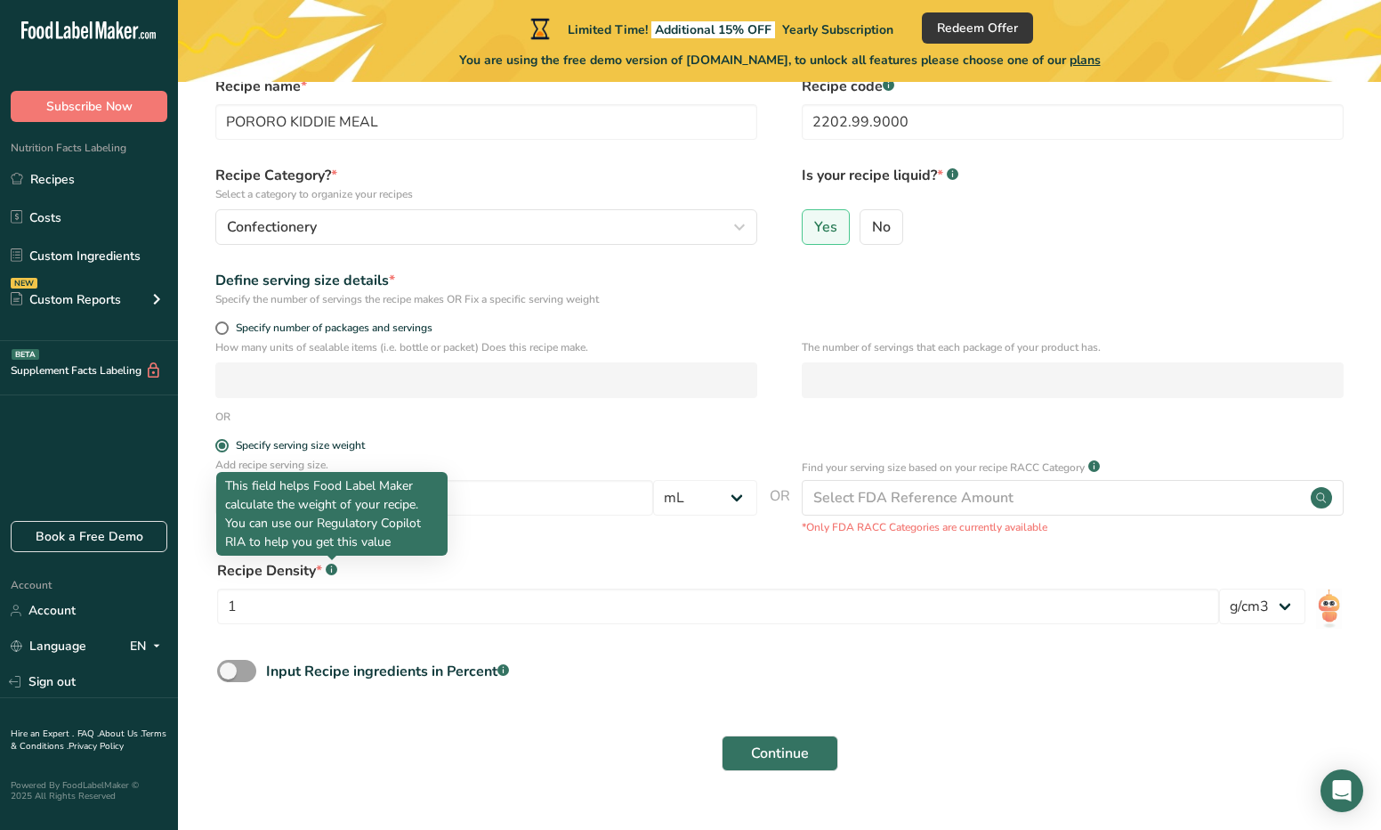
click at [326, 571] on icon ".a-a{fill:#347362;}.b-a{fill:#fff;}" at bounding box center [332, 569] width 12 height 12
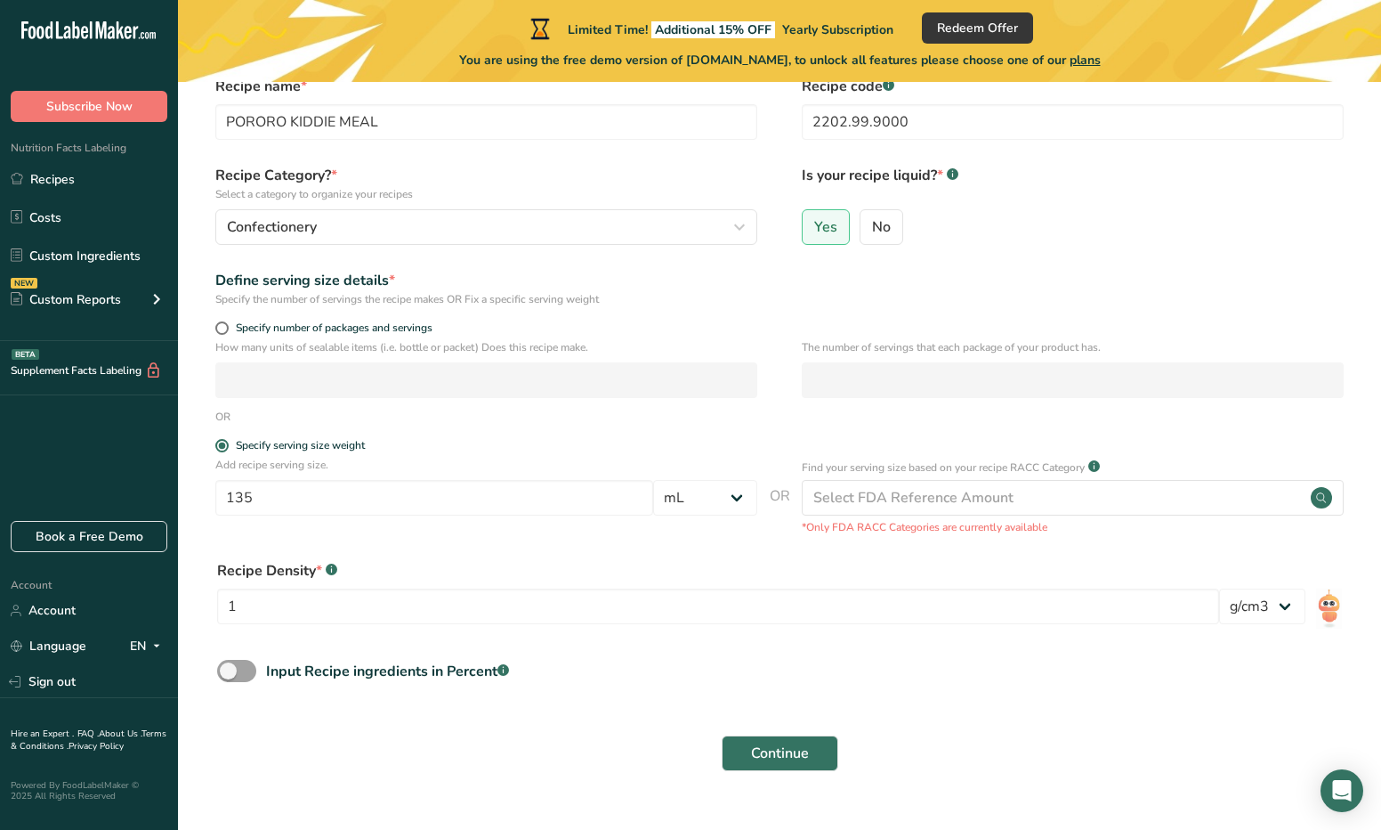
click at [322, 575] on div "Recipe Density * .a-a{fill:#347362;}.b-a{fill:#fff;}" at bounding box center [718, 570] width 1002 height 21
click at [770, 764] on button "Continue" at bounding box center [780, 753] width 117 height 36
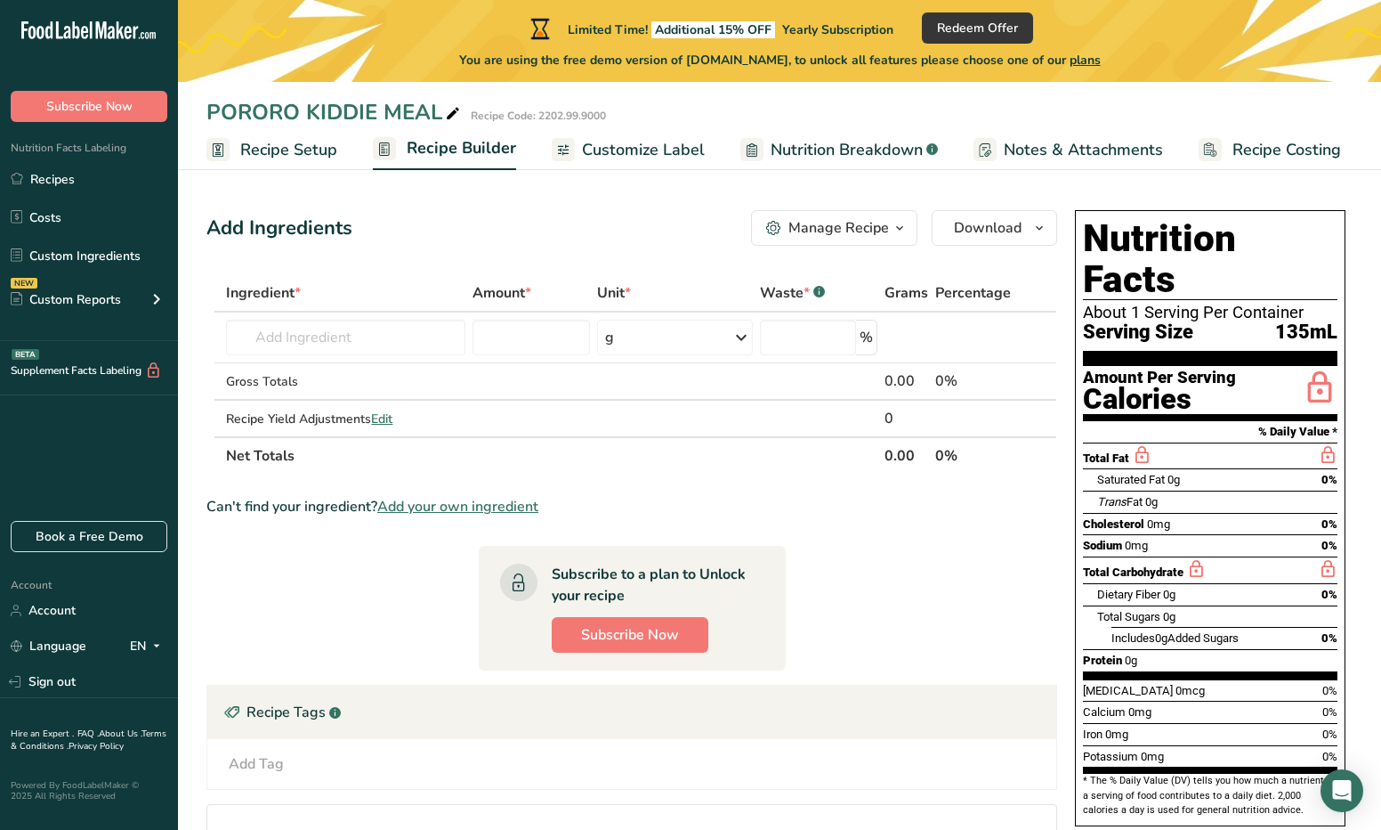
click at [934, 522] on section "Ingredient * Amount * Unit * Waste * .a-a{fill:#347362;}.b-a{fill:#fff;} Grams …" at bounding box center [631, 611] width 851 height 675
click at [374, 345] on input "text" at bounding box center [345, 338] width 239 height 36
click at [345, 346] on input "text" at bounding box center [345, 338] width 239 height 36
click at [392, 385] on div "Gross Totals" at bounding box center [345, 381] width 239 height 19
click at [400, 347] on input "text" at bounding box center [345, 338] width 239 height 36
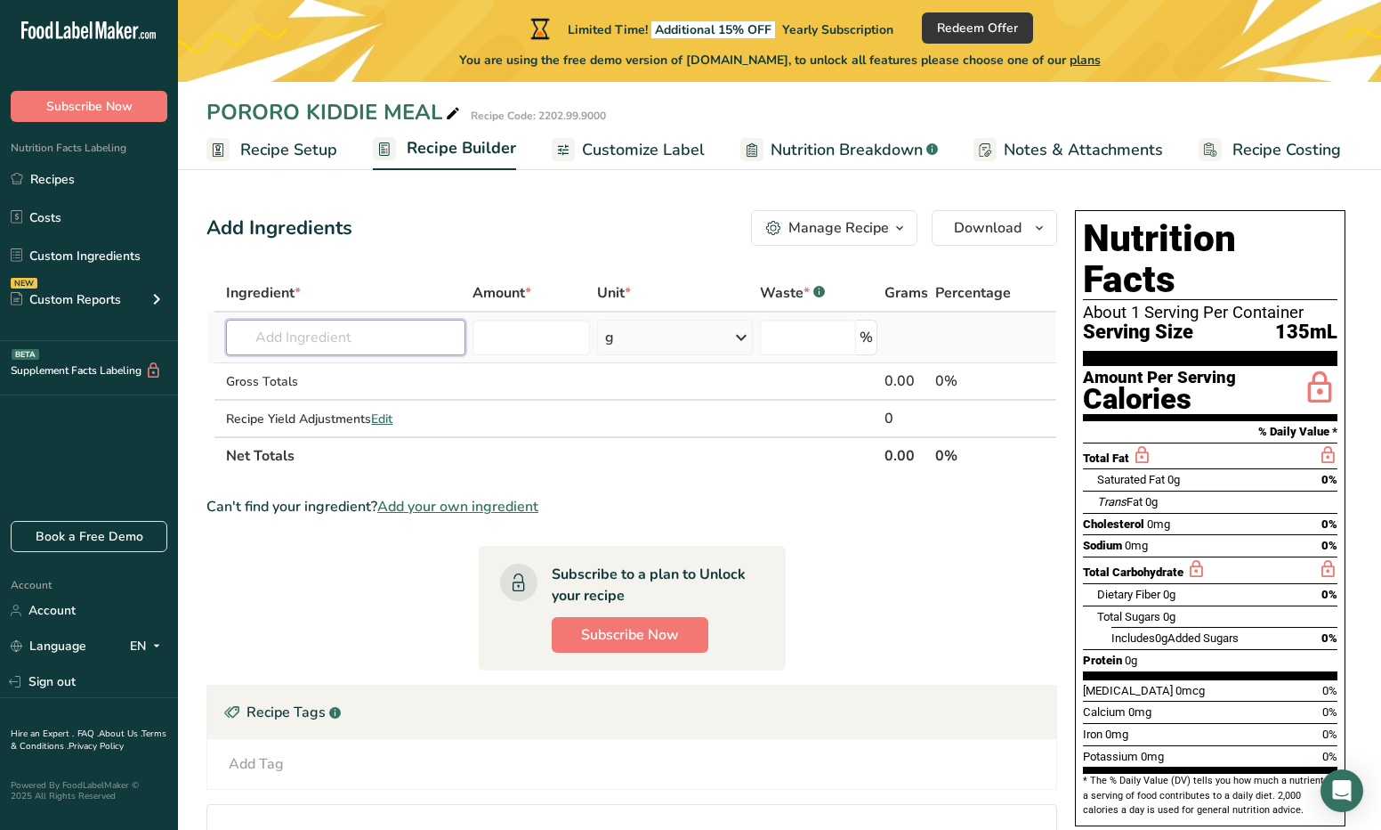
click at [358, 340] on input "text" at bounding box center [345, 338] width 239 height 36
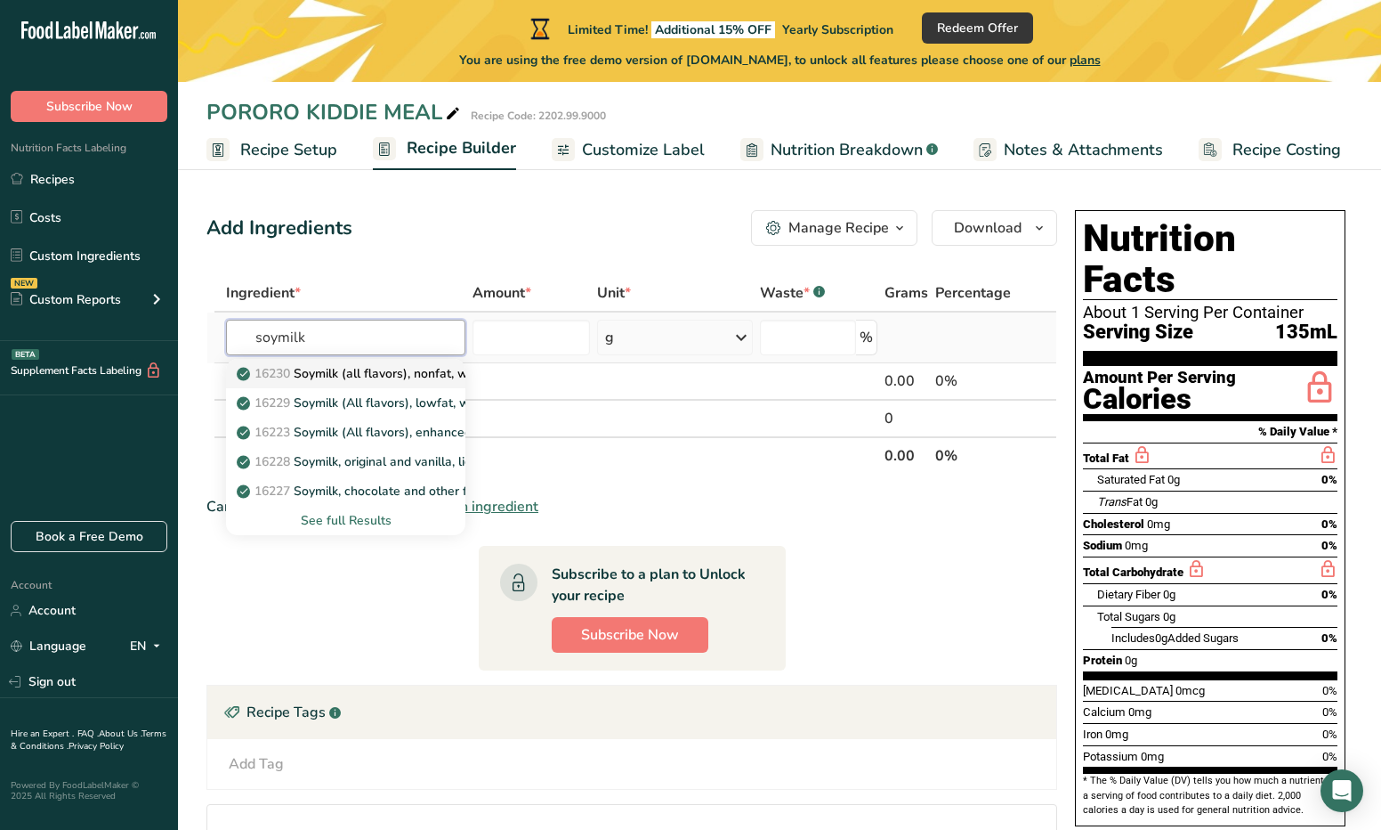
type input "soymilk"
click at [412, 381] on p "16230 Soymilk (all flavors), nonfat, with added calcium, vitamins A and D" at bounding box center [456, 373] width 433 height 19
type input "Soymilk (all flavors), nonfat, with added calcium, vitamins A and D"
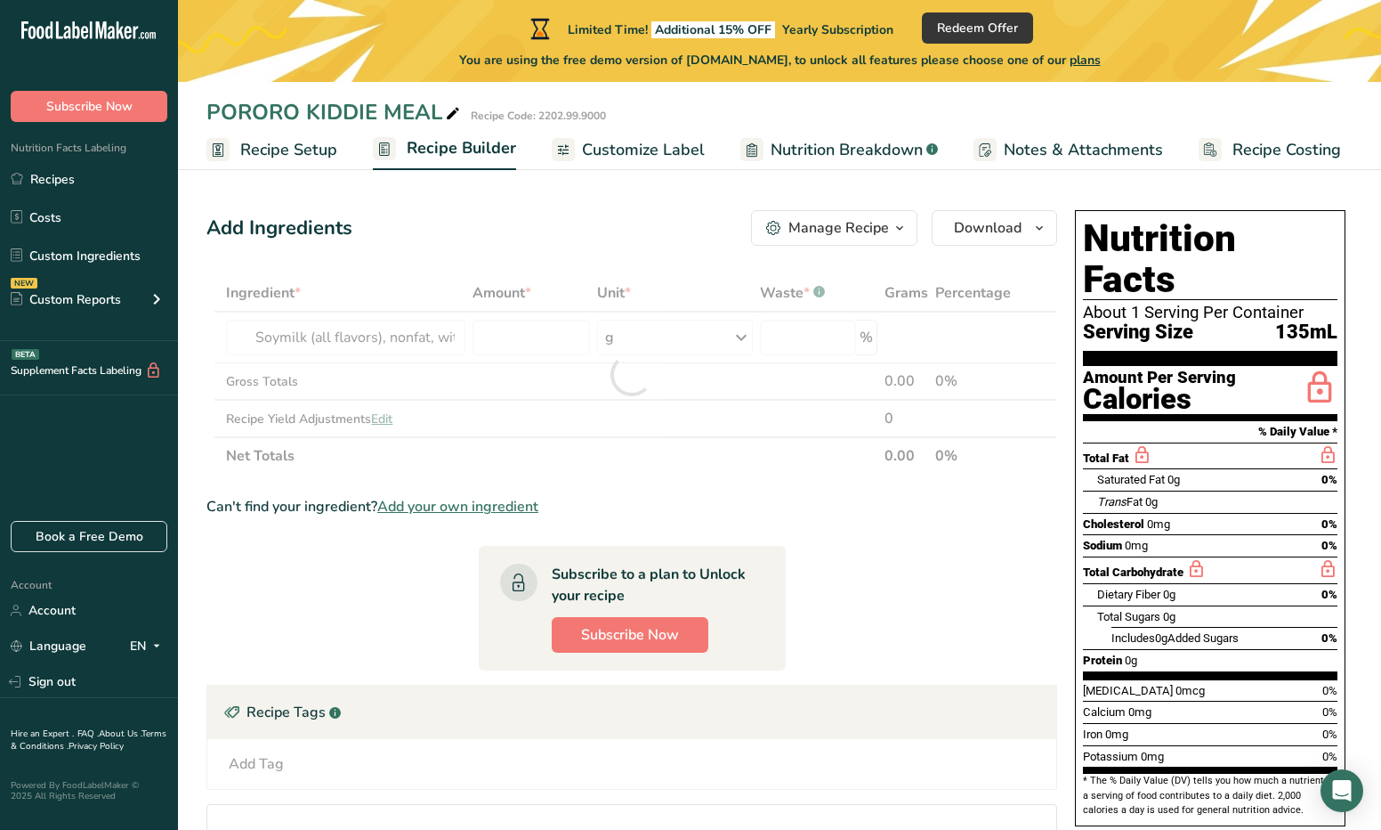
click at [568, 336] on div at bounding box center [631, 374] width 851 height 200
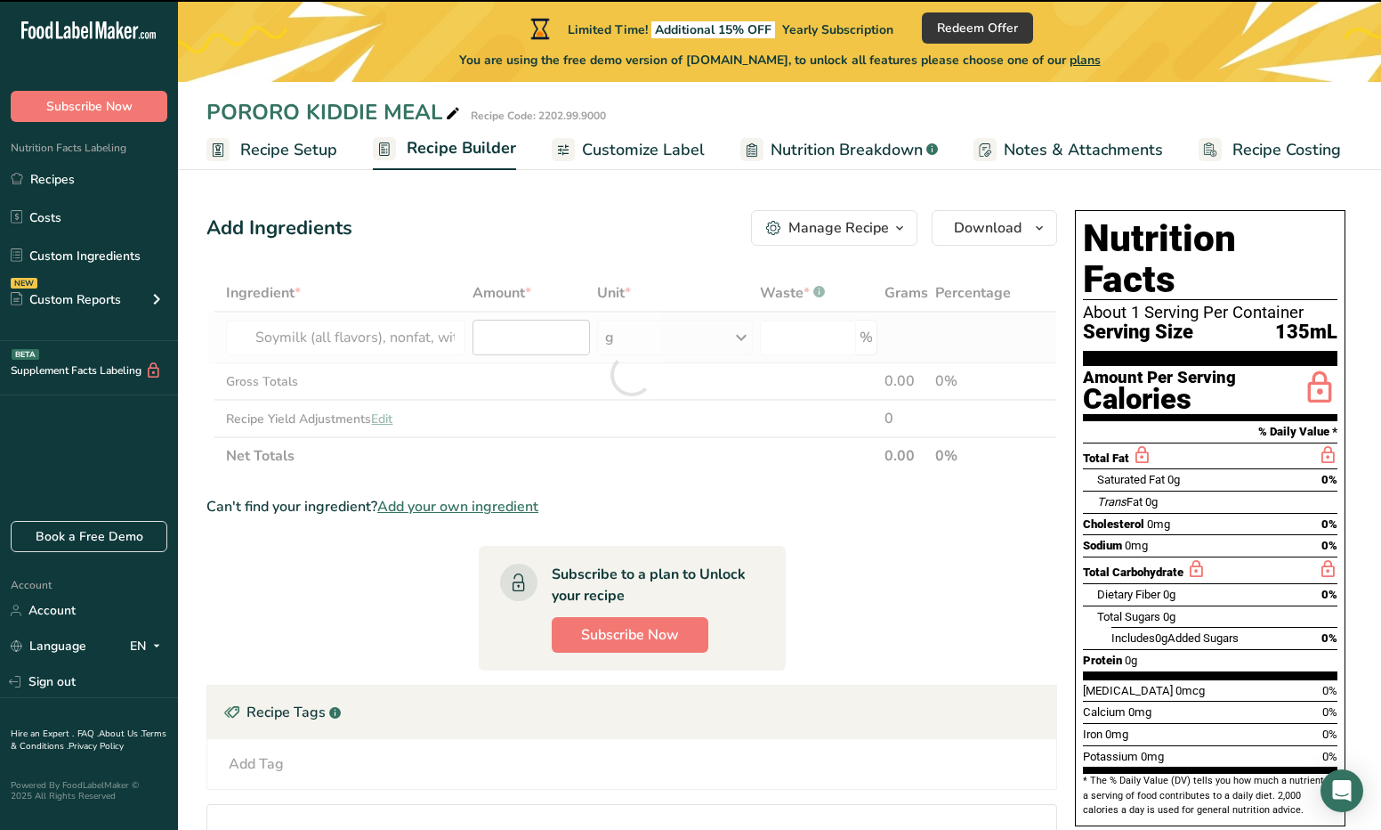
type input "0"
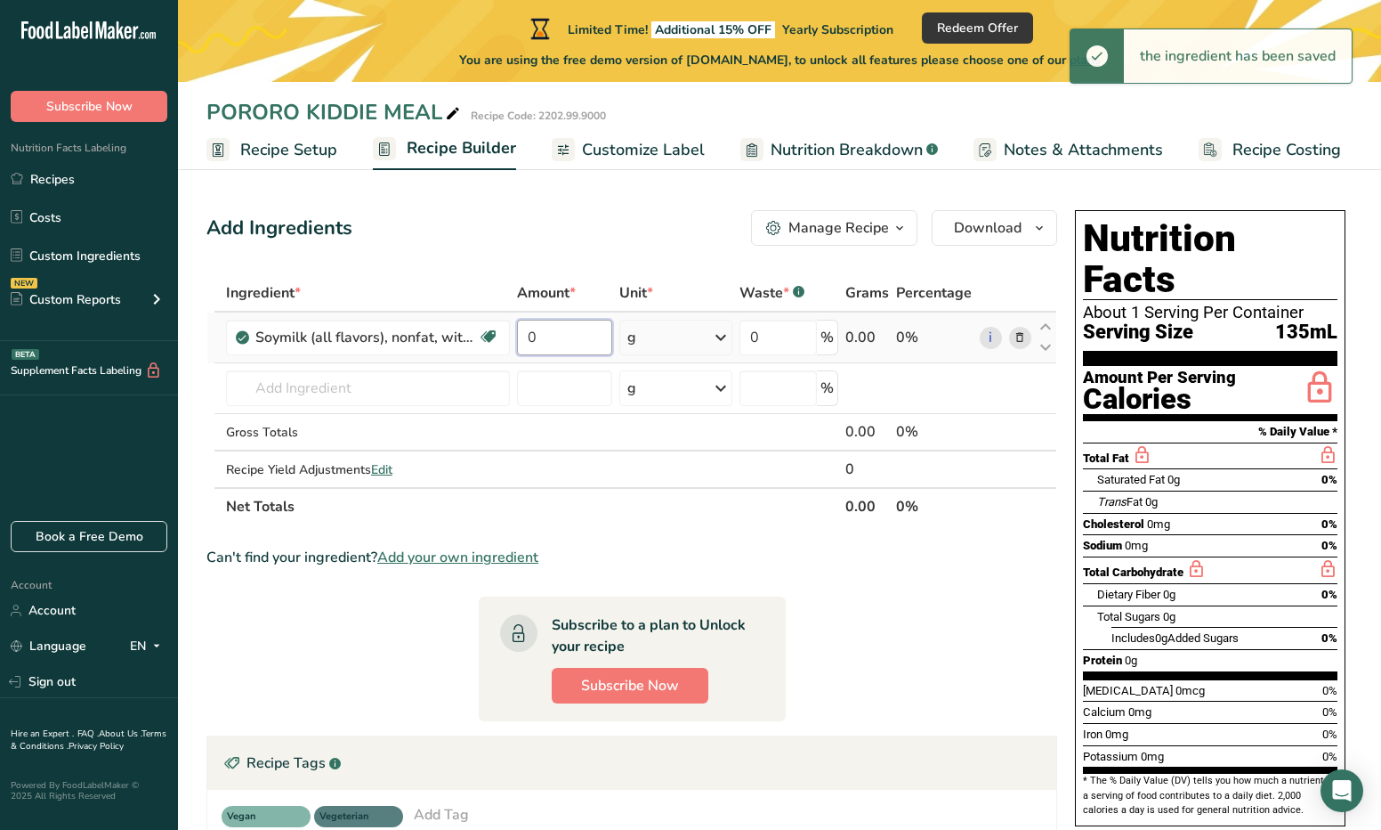
click at [555, 336] on input "0" at bounding box center [564, 338] width 95 height 36
drag, startPoint x: 555, startPoint y: 336, endPoint x: 522, endPoint y: 337, distance: 32.9
click at [522, 337] on input "0" at bounding box center [564, 338] width 95 height 36
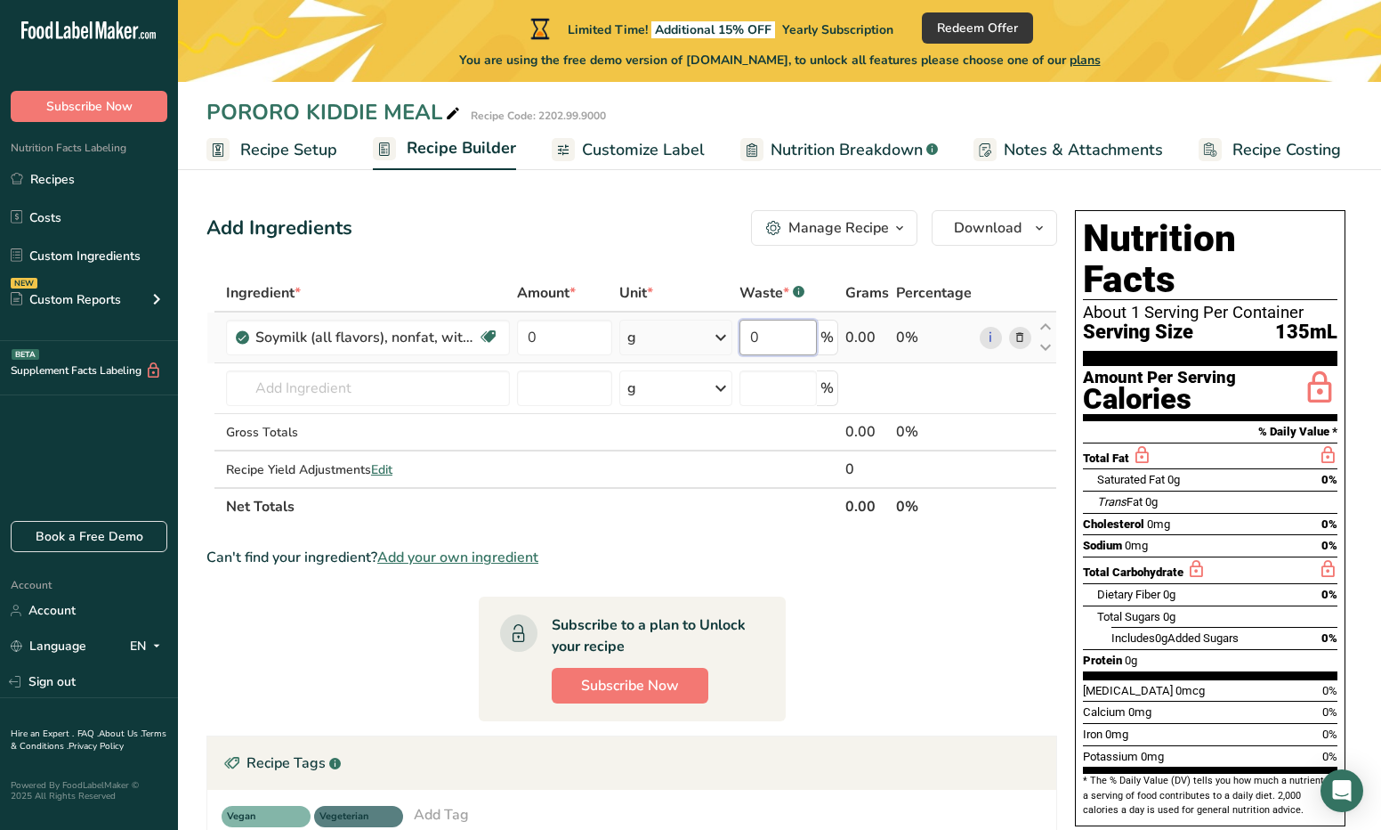
click at [771, 337] on div "Ingredient * Amount * Unit * Waste * .a-a{fill:#347362;}.b-a{fill:#fff;} Grams …" at bounding box center [631, 399] width 851 height 251
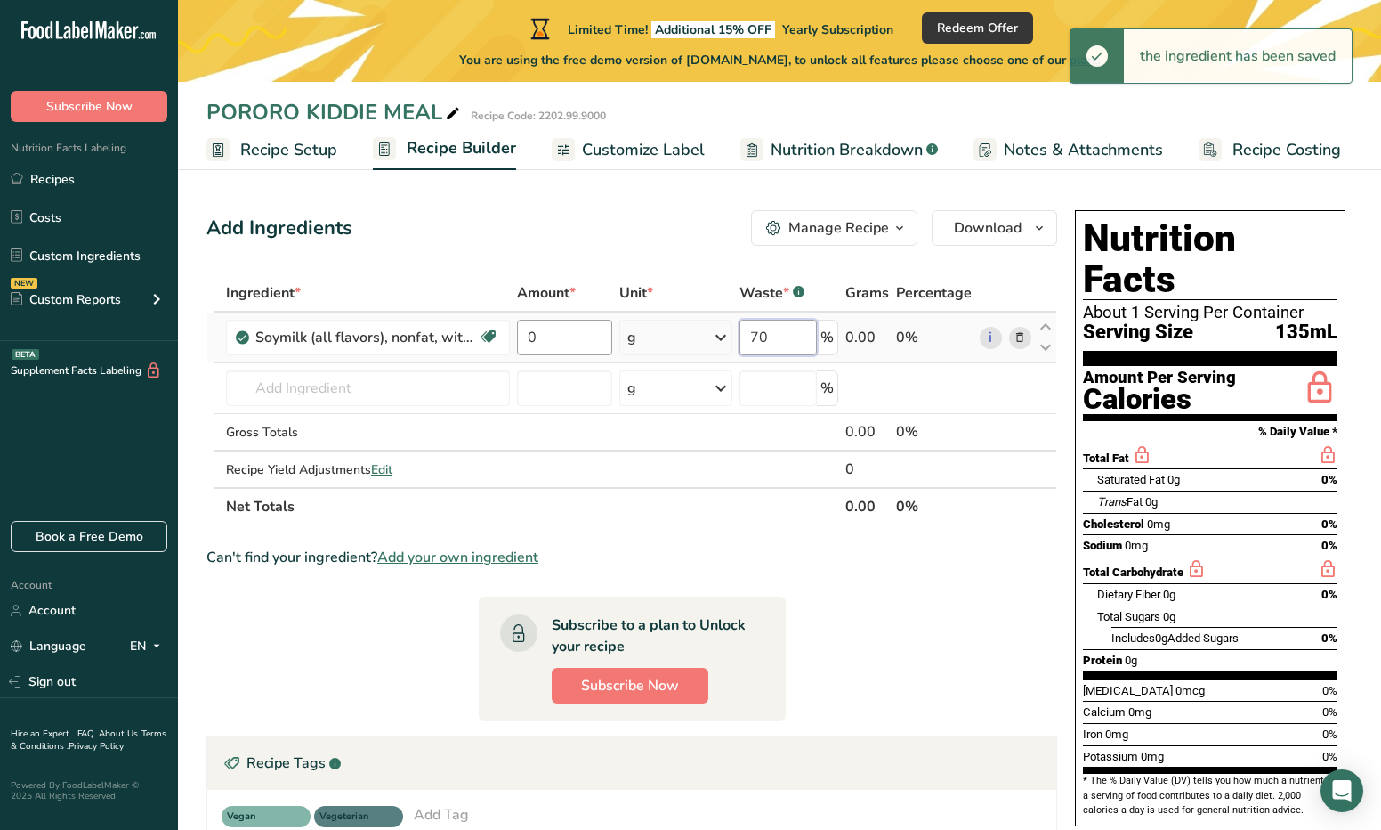
type input "70"
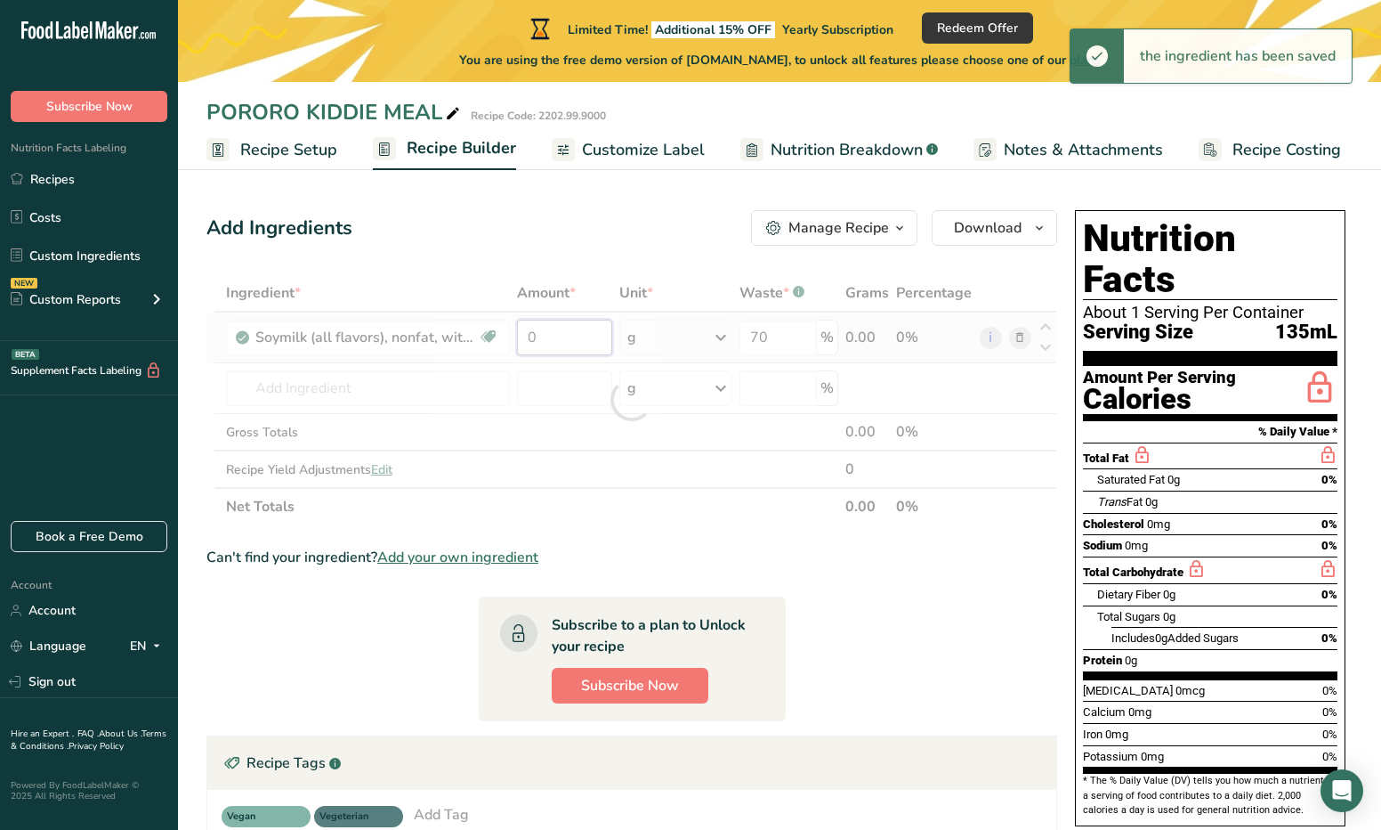
click at [561, 336] on div "Ingredient * Amount * Unit * Waste * .a-a{fill:#347362;}.b-a{fill:#fff;} Grams …" at bounding box center [631, 399] width 851 height 251
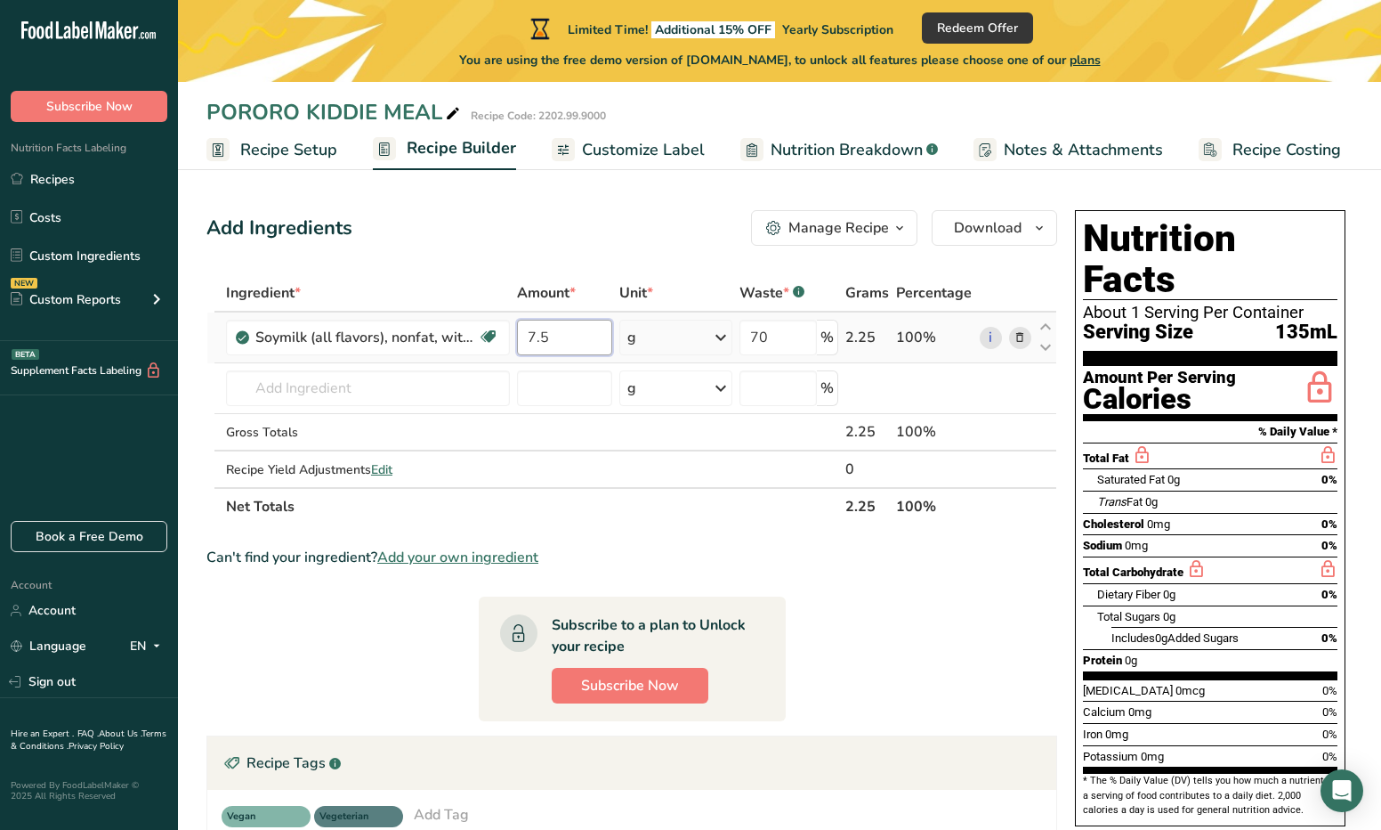
type input "7.5"
click at [650, 335] on div "Ingredient * Amount * Unit * Waste * .a-a{fill:#347362;}.b-a{fill:#fff;} Grams …" at bounding box center [631, 399] width 851 height 251
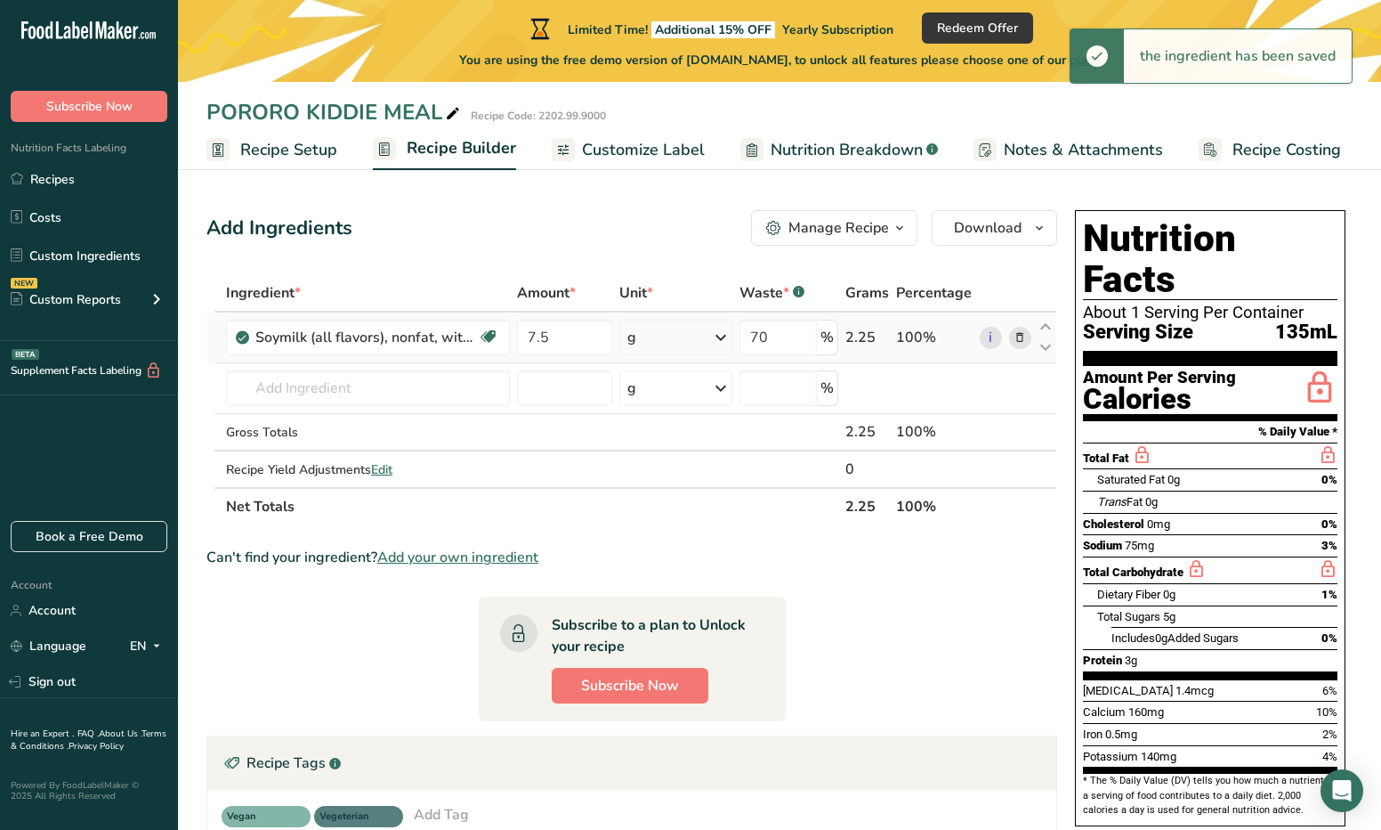
click at [696, 336] on div "g" at bounding box center [675, 338] width 113 height 36
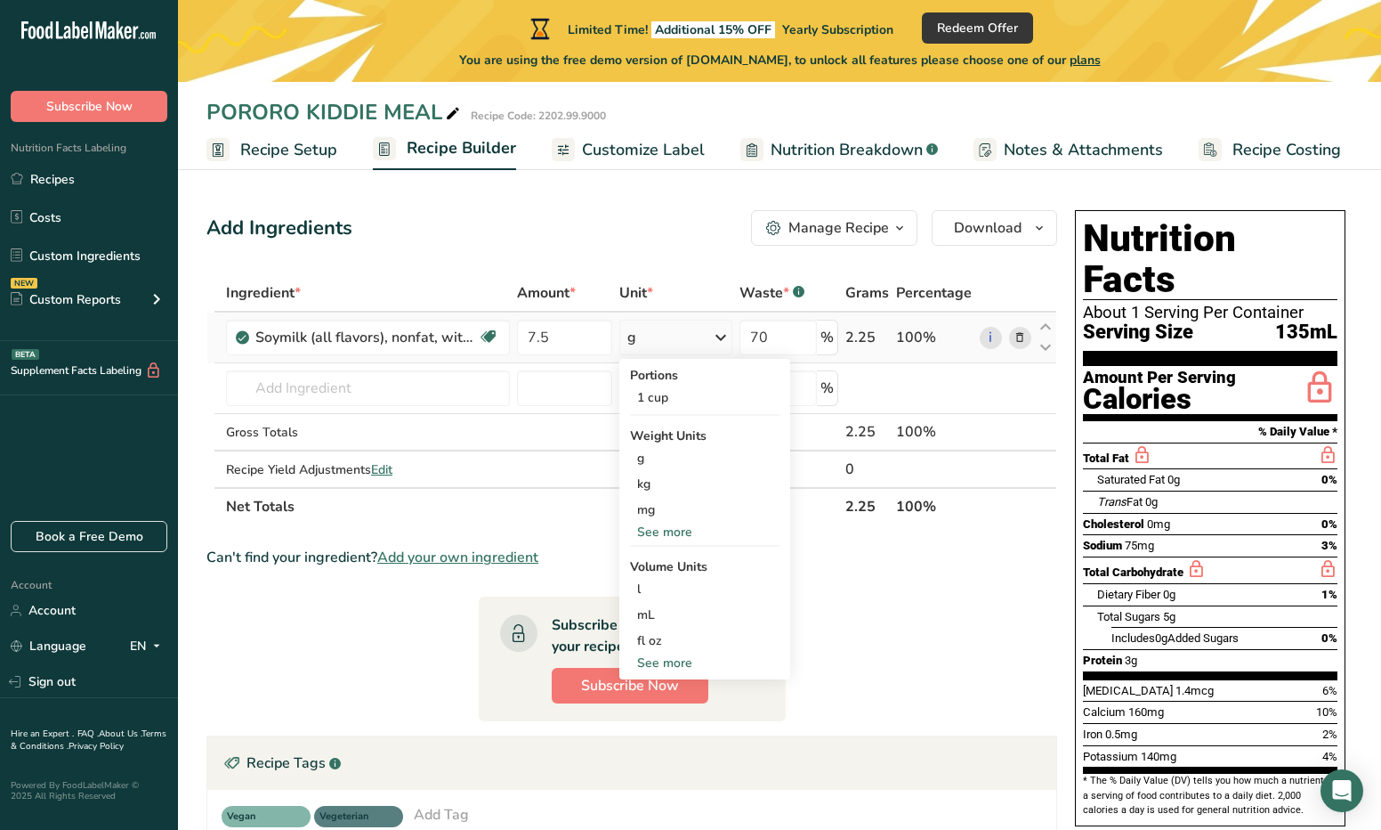
click at [696, 336] on div "g" at bounding box center [675, 338] width 113 height 36
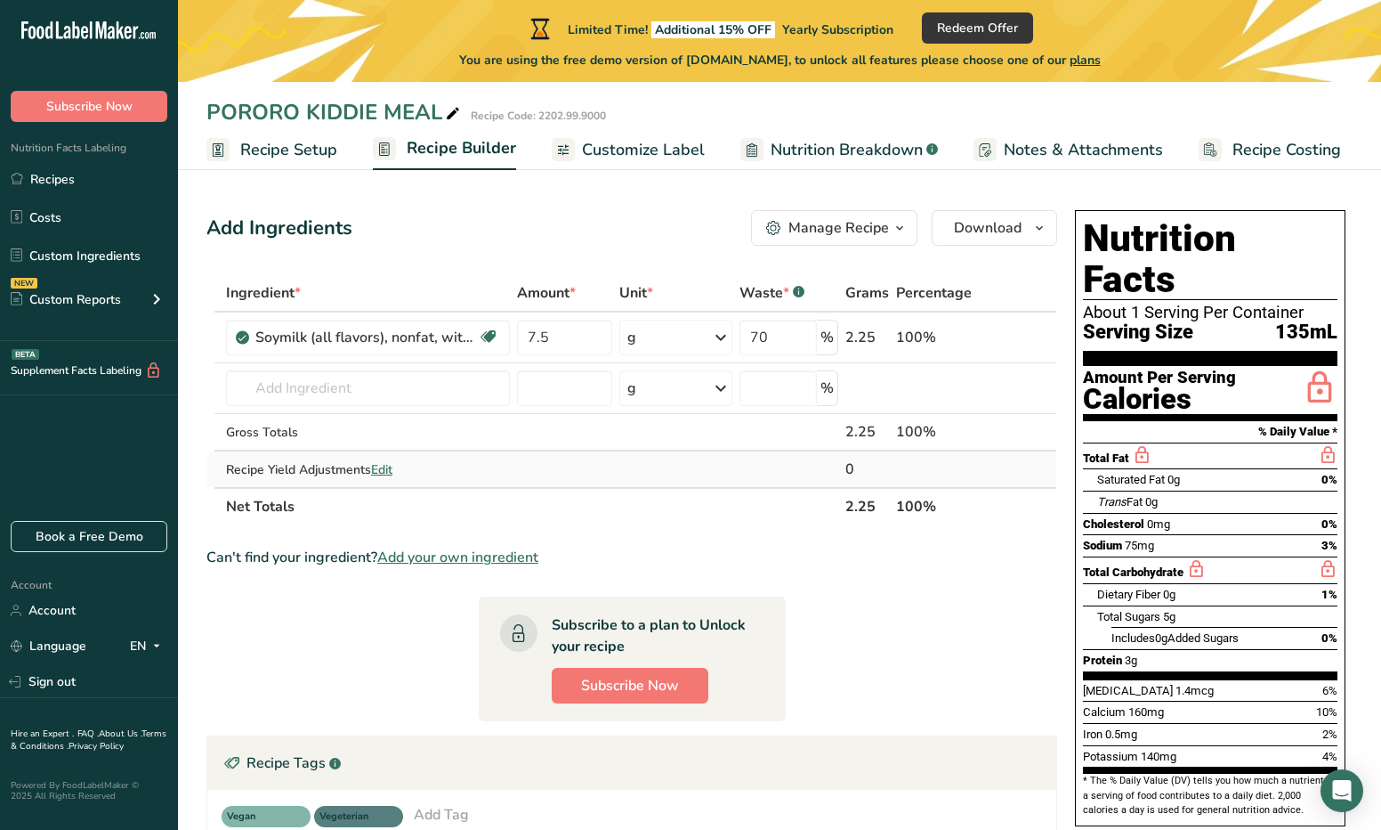
click at [627, 459] on td at bounding box center [676, 469] width 120 height 36
drag, startPoint x: 595, startPoint y: 340, endPoint x: 496, endPoint y: 329, distance: 99.4
click at [496, 329] on tr "Soymilk (all flavors), nonfat, with added calcium, vitamins A and D Dairy free …" at bounding box center [631, 337] width 849 height 51
click at [569, 291] on div "Ingredient * Amount * Unit * Waste * .a-a{fill:#347362;}.b-a{fill:#fff;} Grams …" at bounding box center [631, 399] width 851 height 251
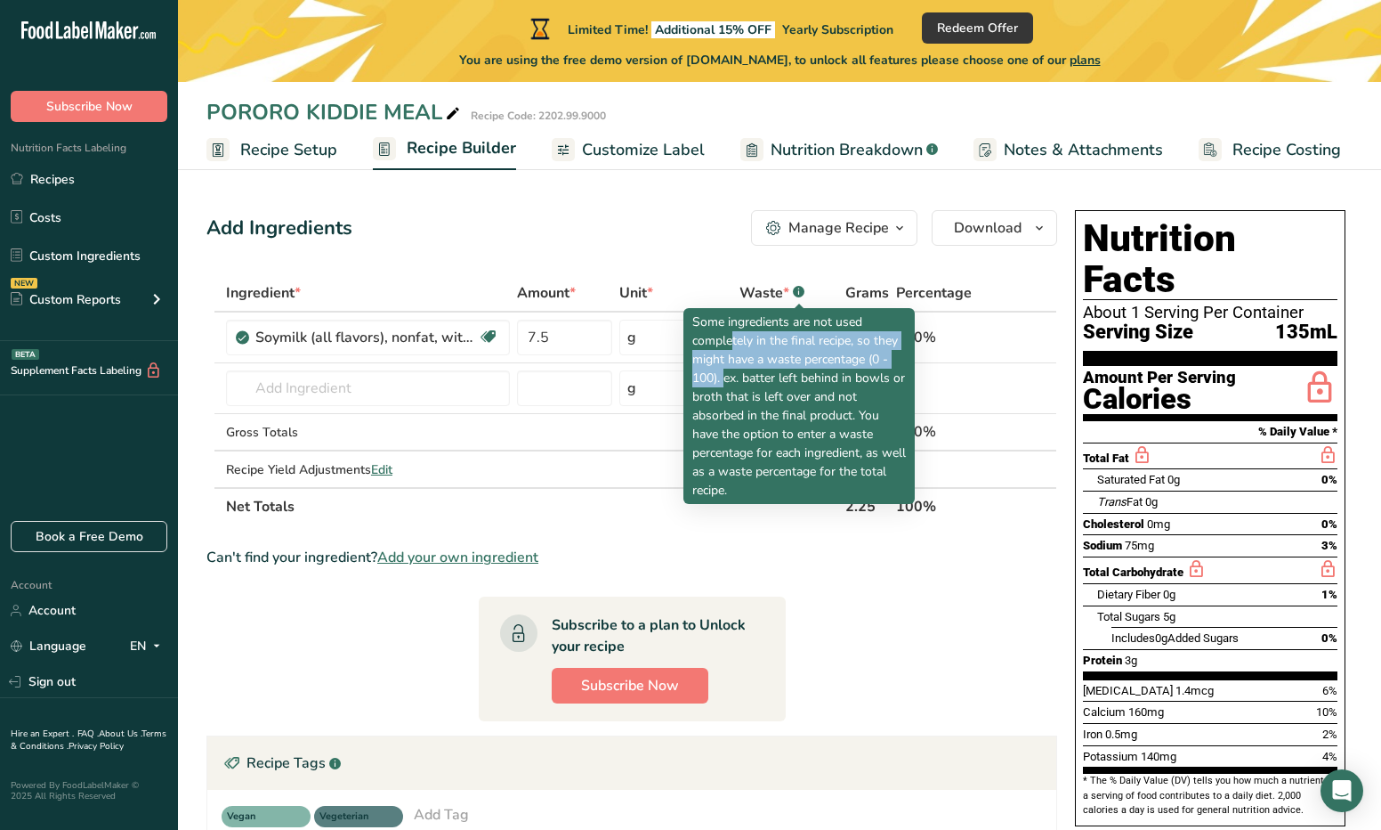
drag, startPoint x: 803, startPoint y: 320, endPoint x: 837, endPoint y: 350, distance: 44.8
click at [837, 350] on p "Some ingredients are not used completely in the final recipe, so they might hav…" at bounding box center [799, 405] width 214 height 187
drag, startPoint x: 837, startPoint y: 350, endPoint x: 820, endPoint y: 279, distance: 72.3
click at [820, 279] on th "Waste * .a-a{fill:#347362;}.b-a{fill:#fff;}" at bounding box center [788, 293] width 105 height 37
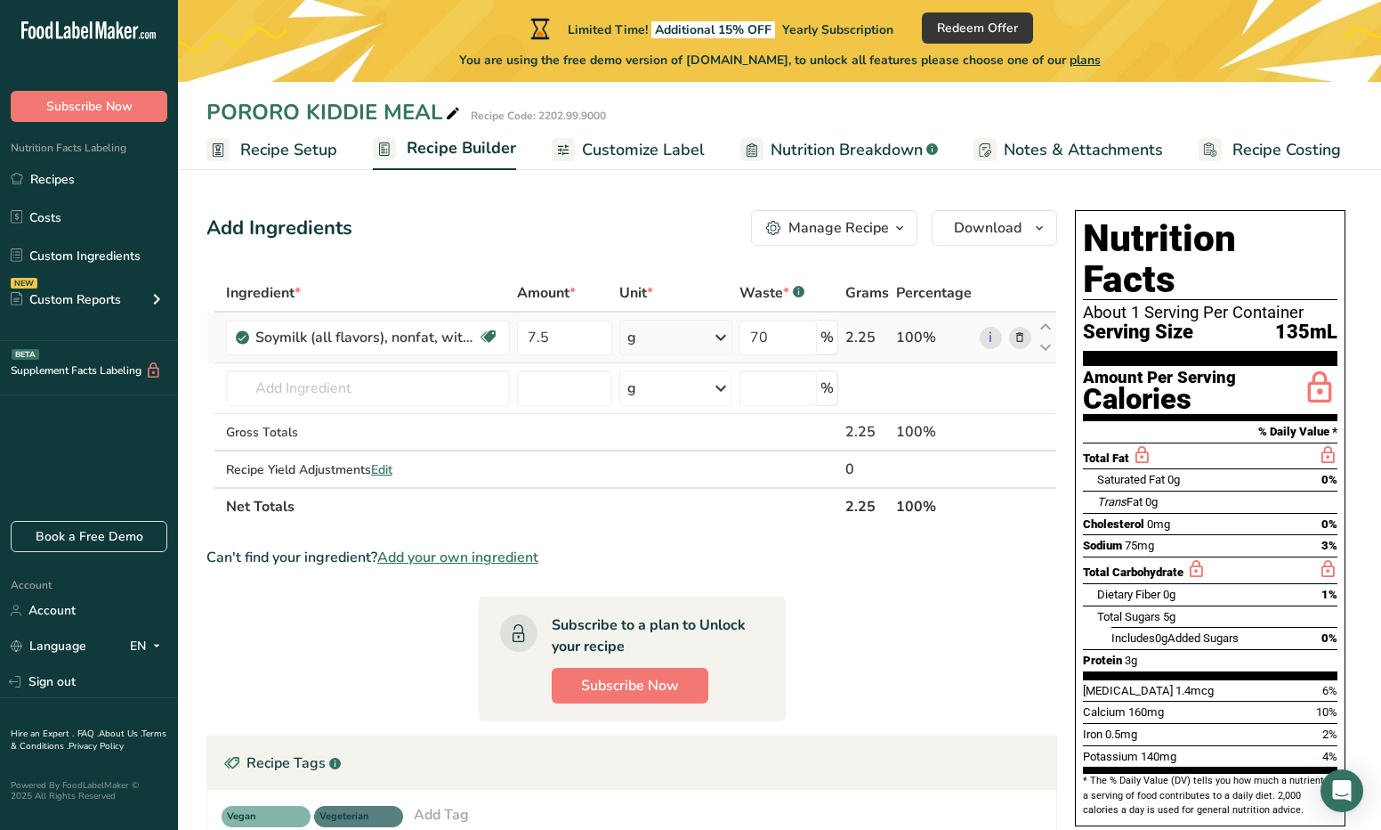
drag, startPoint x: 911, startPoint y: 336, endPoint x: 881, endPoint y: 335, distance: 29.4
click at [881, 335] on tr "Soymilk (all flavors), nonfat, with added calcium, vitamins A and D Dairy free …" at bounding box center [631, 337] width 849 height 51
click at [884, 335] on div "2.25" at bounding box center [868, 337] width 44 height 21
drag, startPoint x: 899, startPoint y: 335, endPoint x: 935, endPoint y: 338, distance: 35.8
click at [935, 338] on div "100%" at bounding box center [934, 337] width 77 height 21
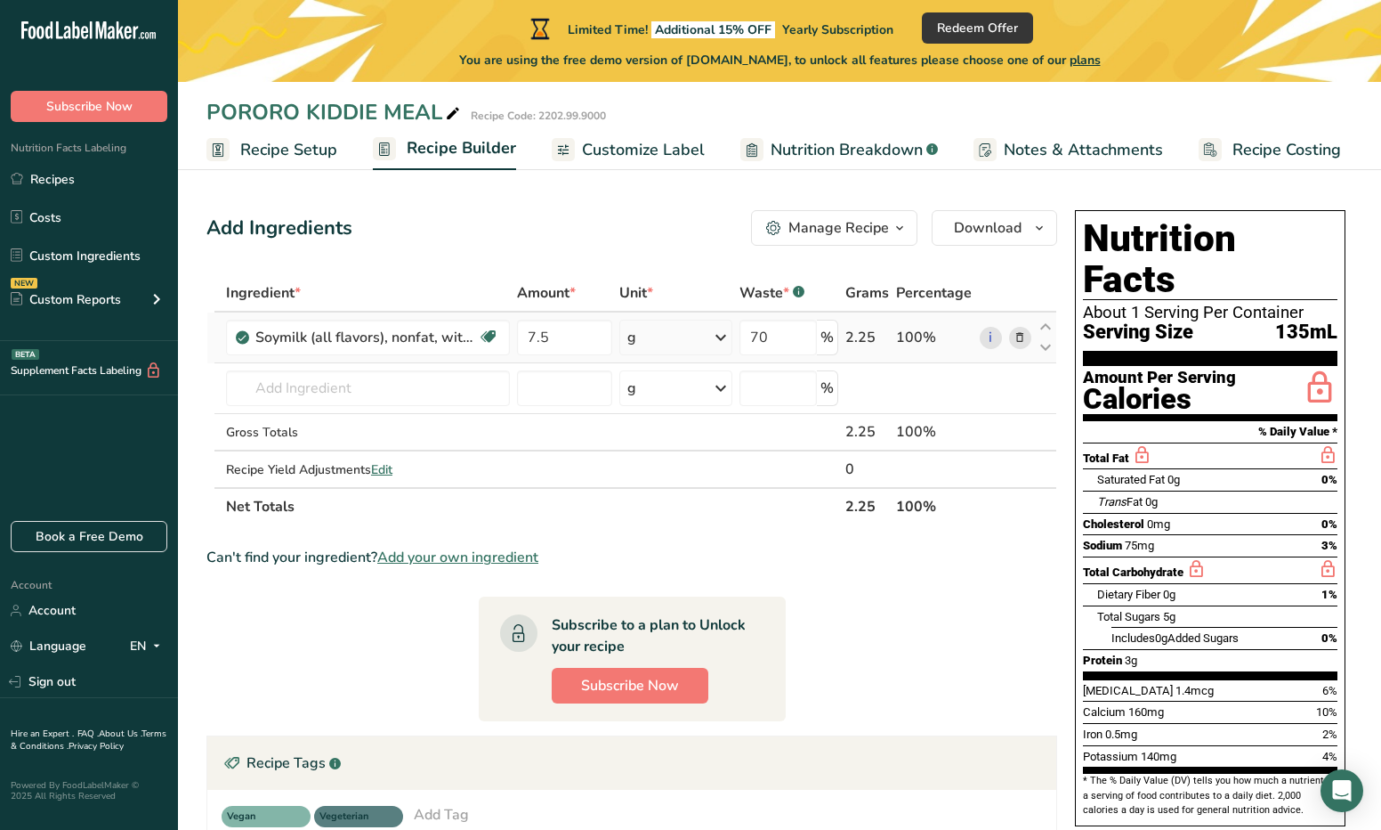
click at [935, 338] on div "100%" at bounding box center [934, 337] width 77 height 21
drag, startPoint x: 940, startPoint y: 335, endPoint x: 899, endPoint y: 335, distance: 40.9
click at [899, 335] on div "100%" at bounding box center [934, 337] width 77 height 21
click at [381, 401] on input "text" at bounding box center [368, 388] width 284 height 36
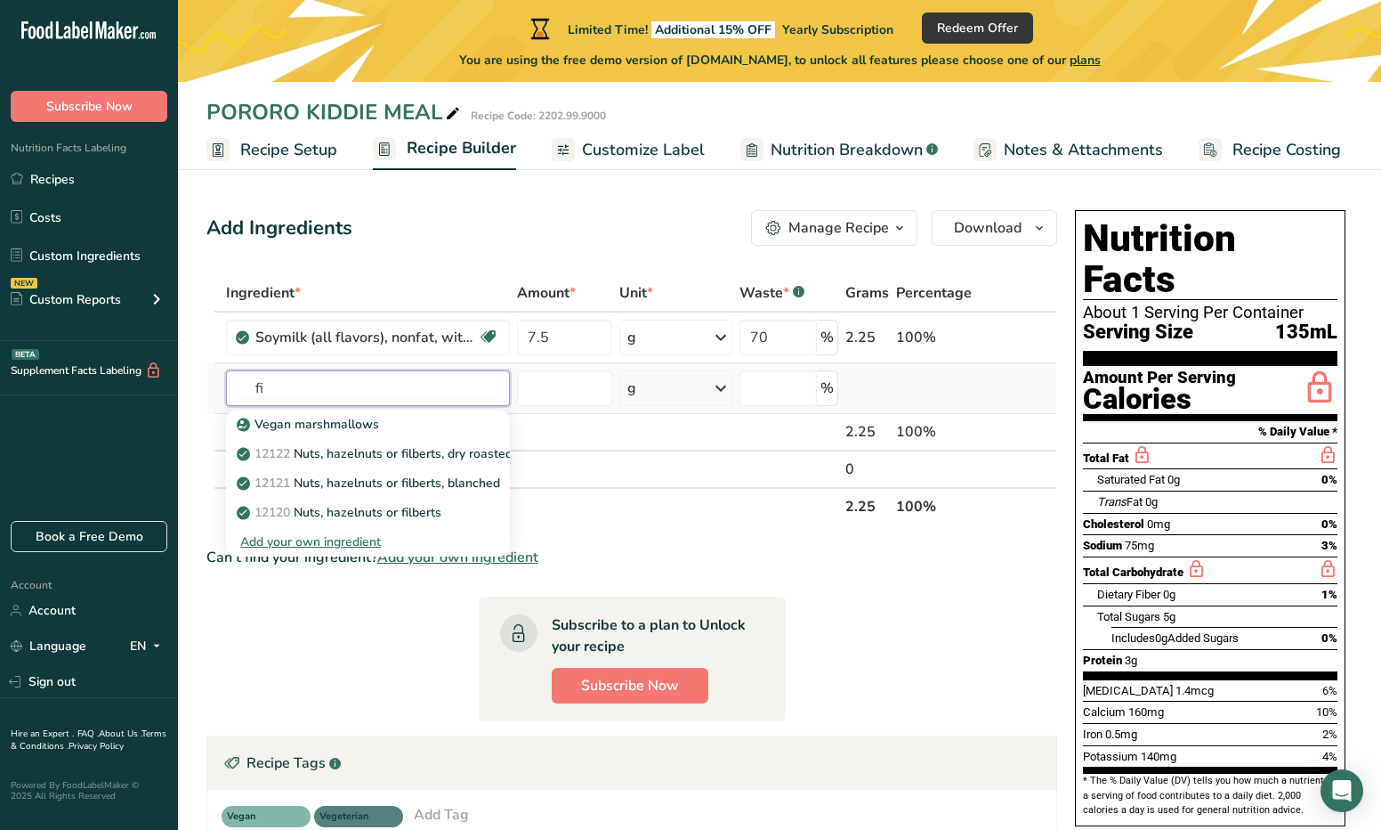
type input "f"
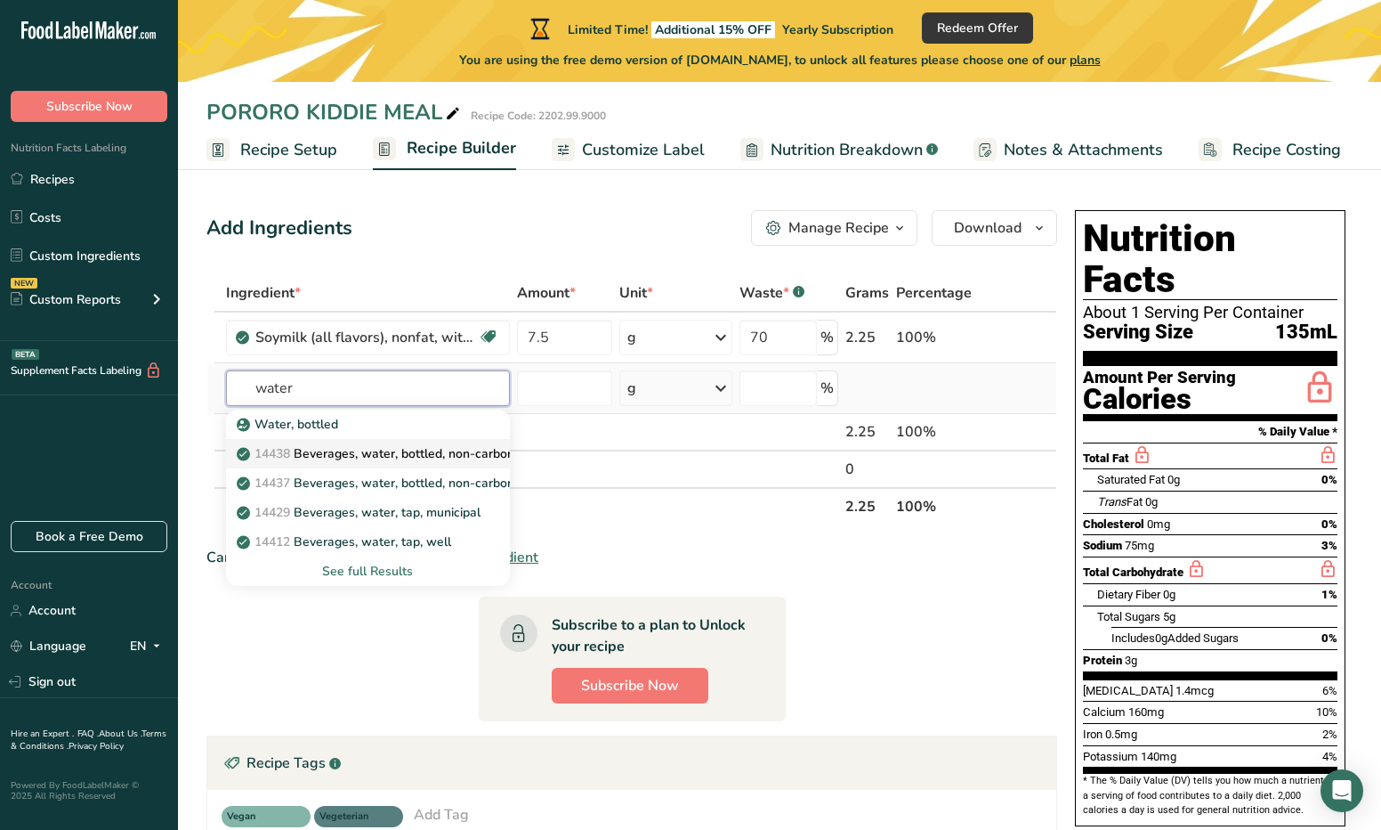
type input "water"
click at [439, 457] on p "14438 Beverages, water, bottled, non-carbonated, [PERSON_NAME]" at bounding box center [445, 453] width 410 height 19
type input "Beverages, water, bottled, non-carbonated, CRYSTAL GEYSER"
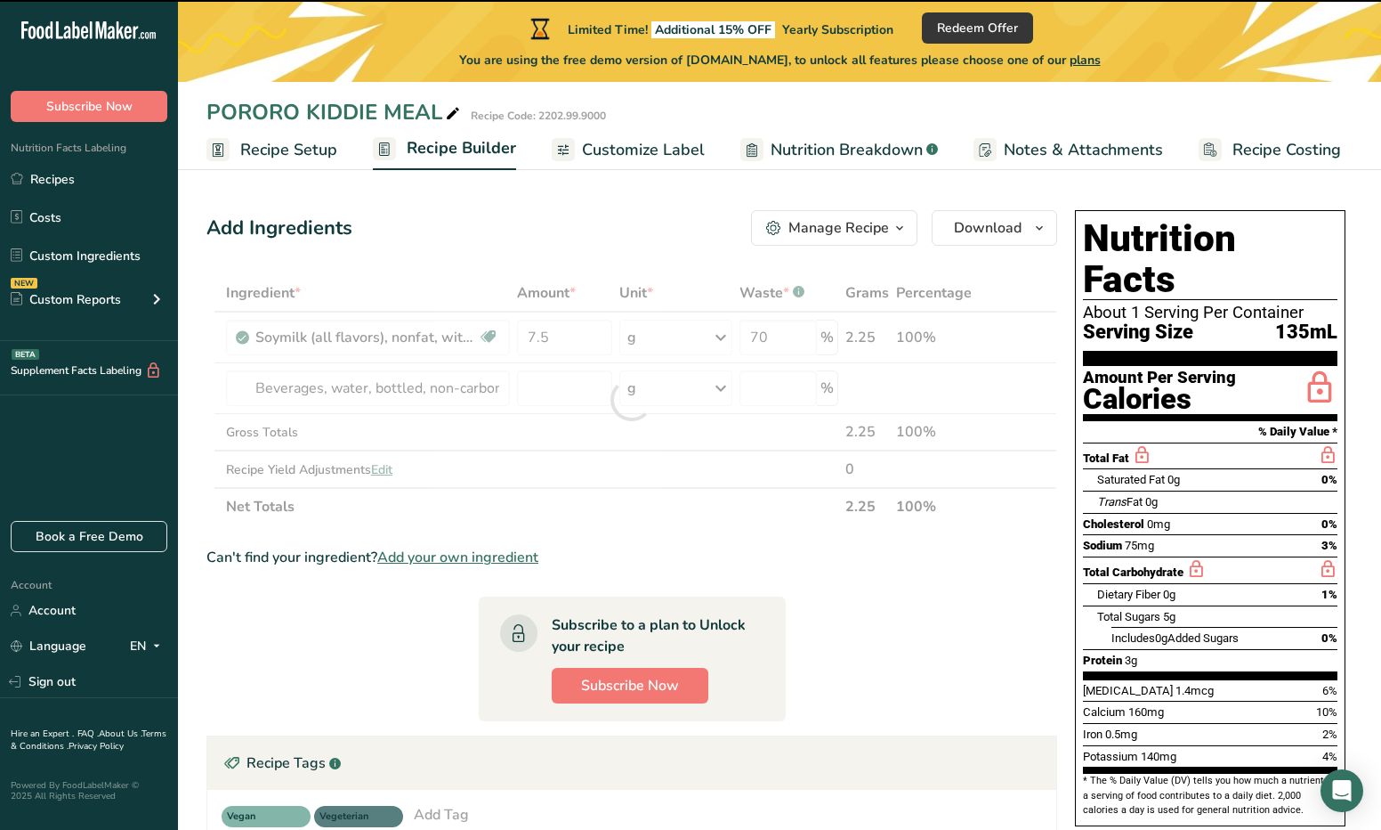
type input "0"
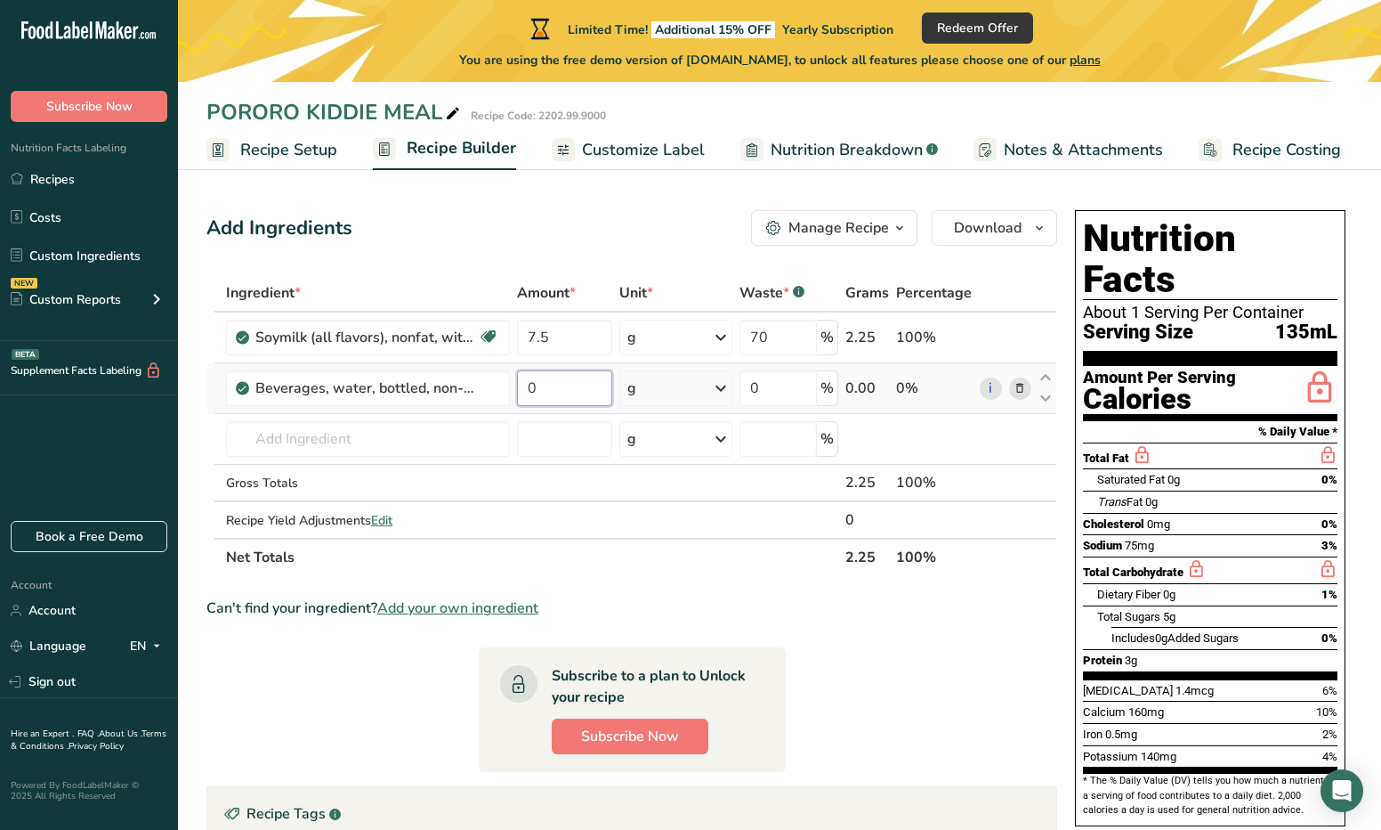
click at [564, 395] on input "0" at bounding box center [564, 388] width 95 height 36
click at [771, 386] on div "Ingredient * Amount * Unit * Waste * .a-a{fill:#347362;}.b-a{fill:#fff;} Grams …" at bounding box center [631, 425] width 851 height 302
type input "19.829"
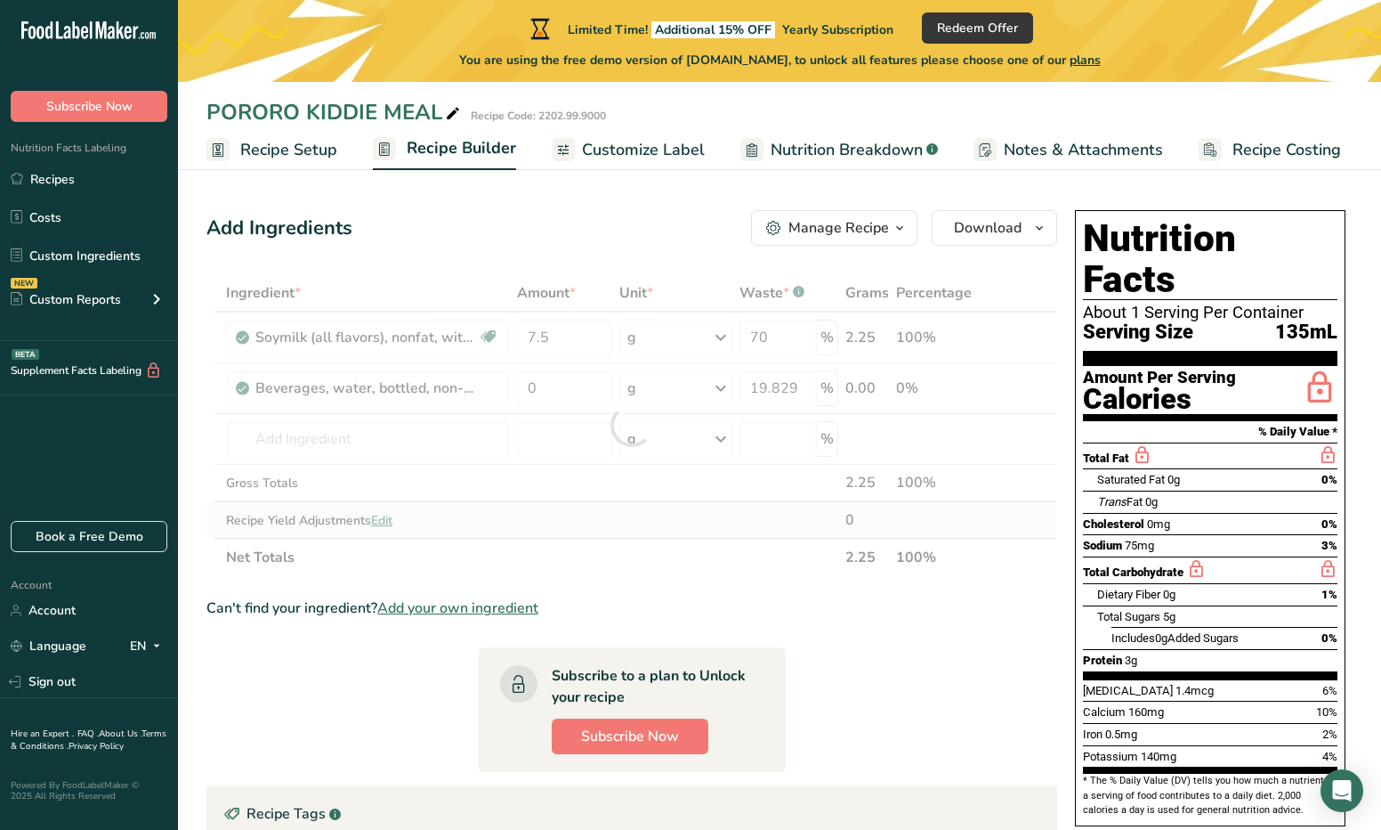
click at [617, 528] on div "Ingredient * Amount * Unit * Waste * .a-a{fill:#347362;}.b-a{fill:#fff;} Grams …" at bounding box center [631, 425] width 851 height 302
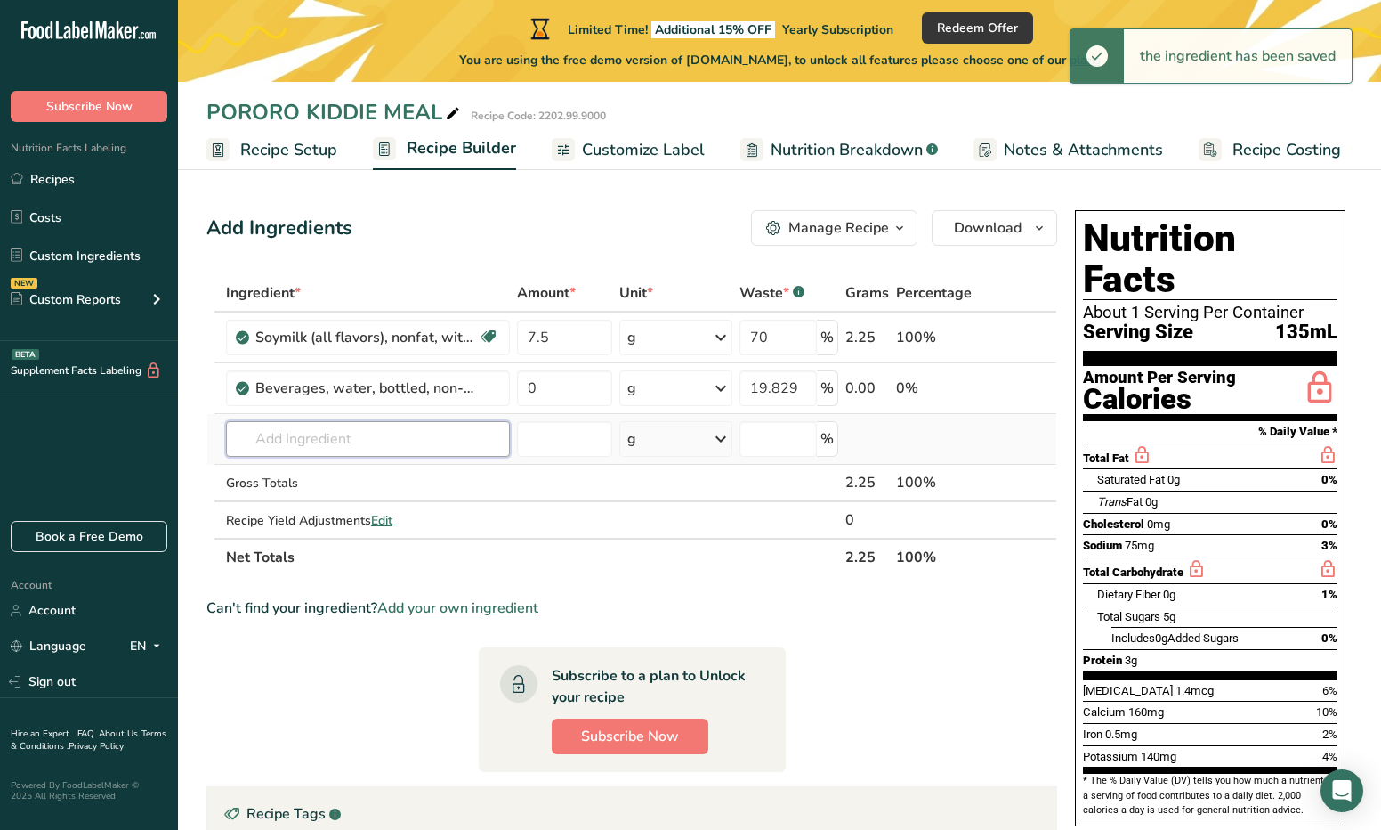
click at [385, 435] on input "text" at bounding box center [368, 439] width 284 height 36
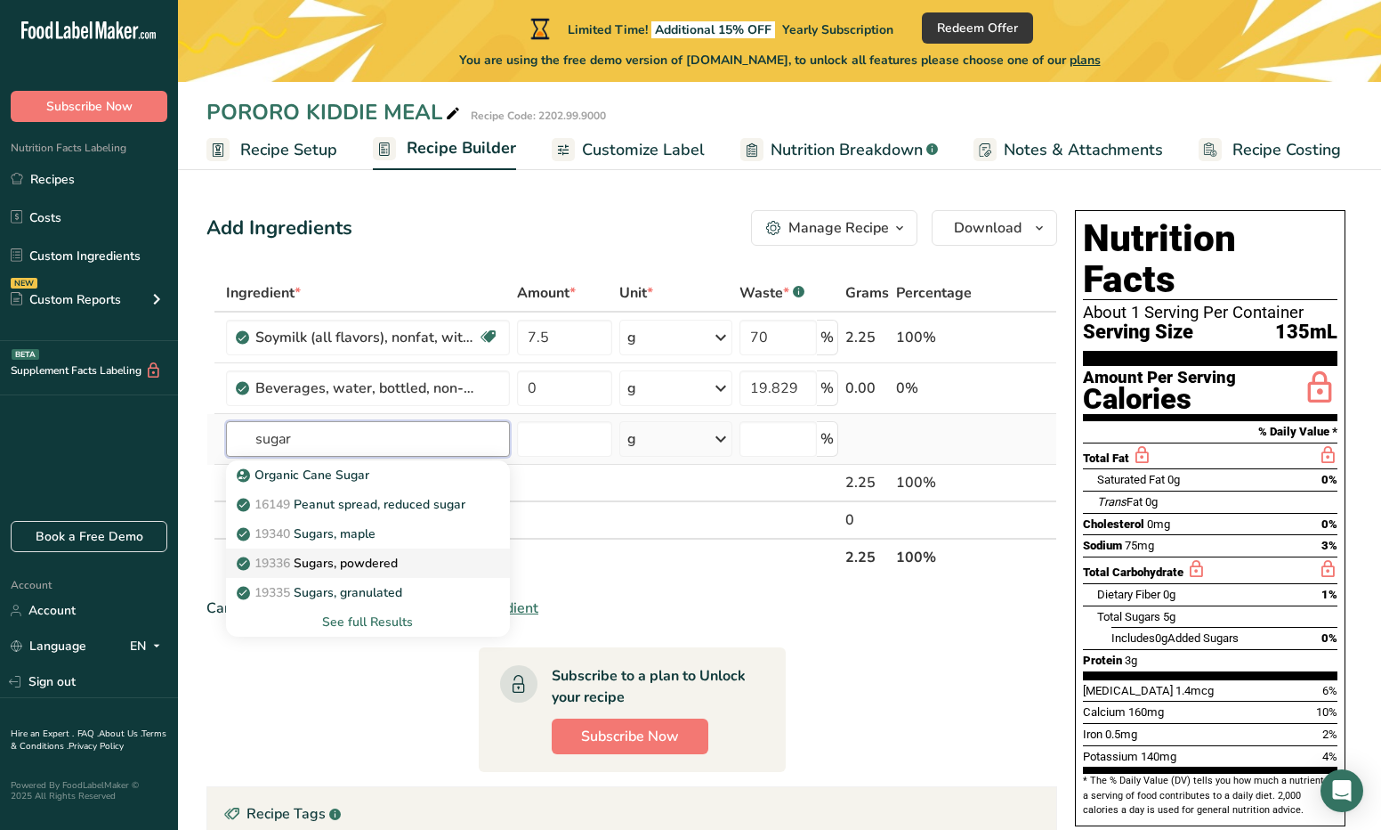
type input "sugar"
click at [414, 559] on div "19336 Sugars, powdered" at bounding box center [353, 563] width 227 height 19
type input "Sugars, powdered"
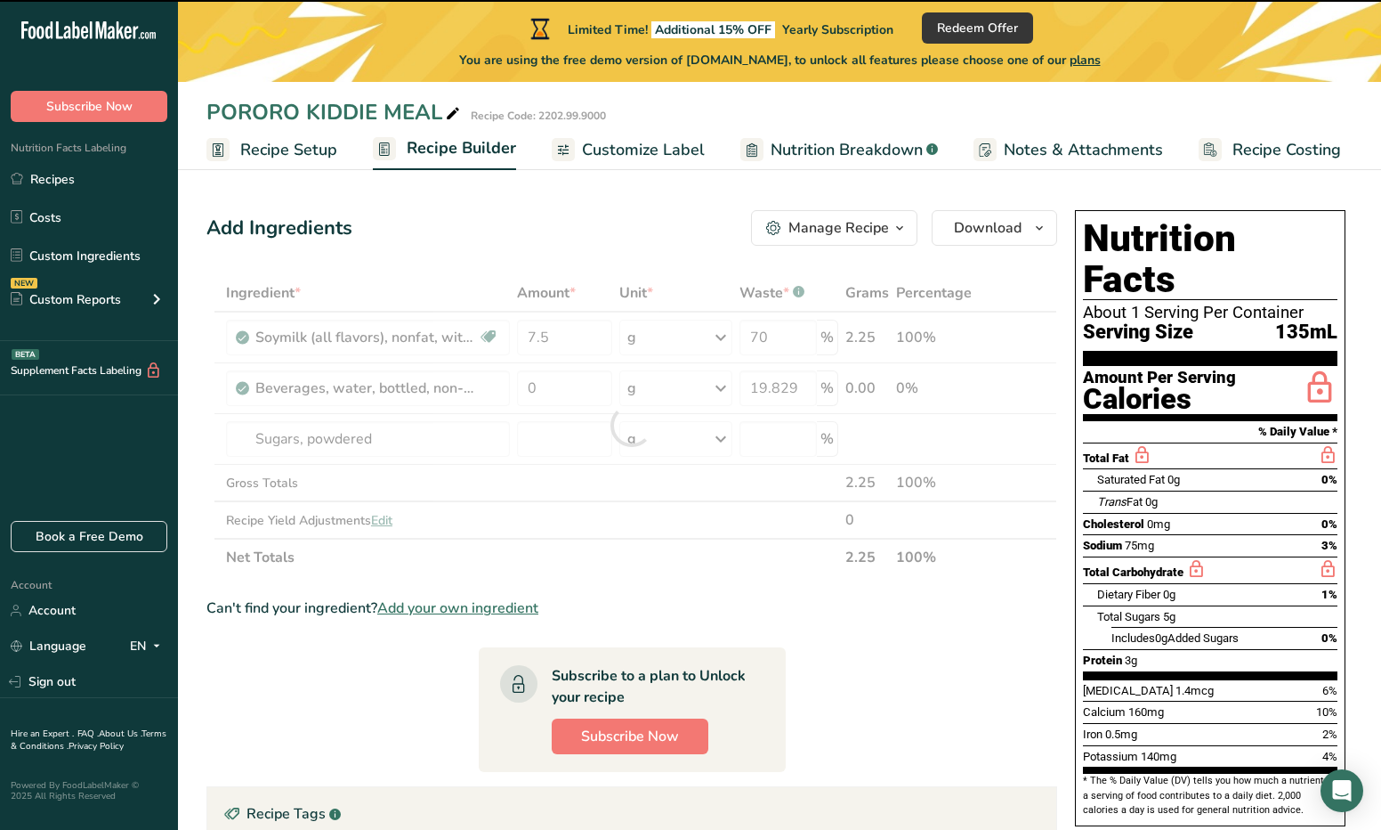
type input "0"
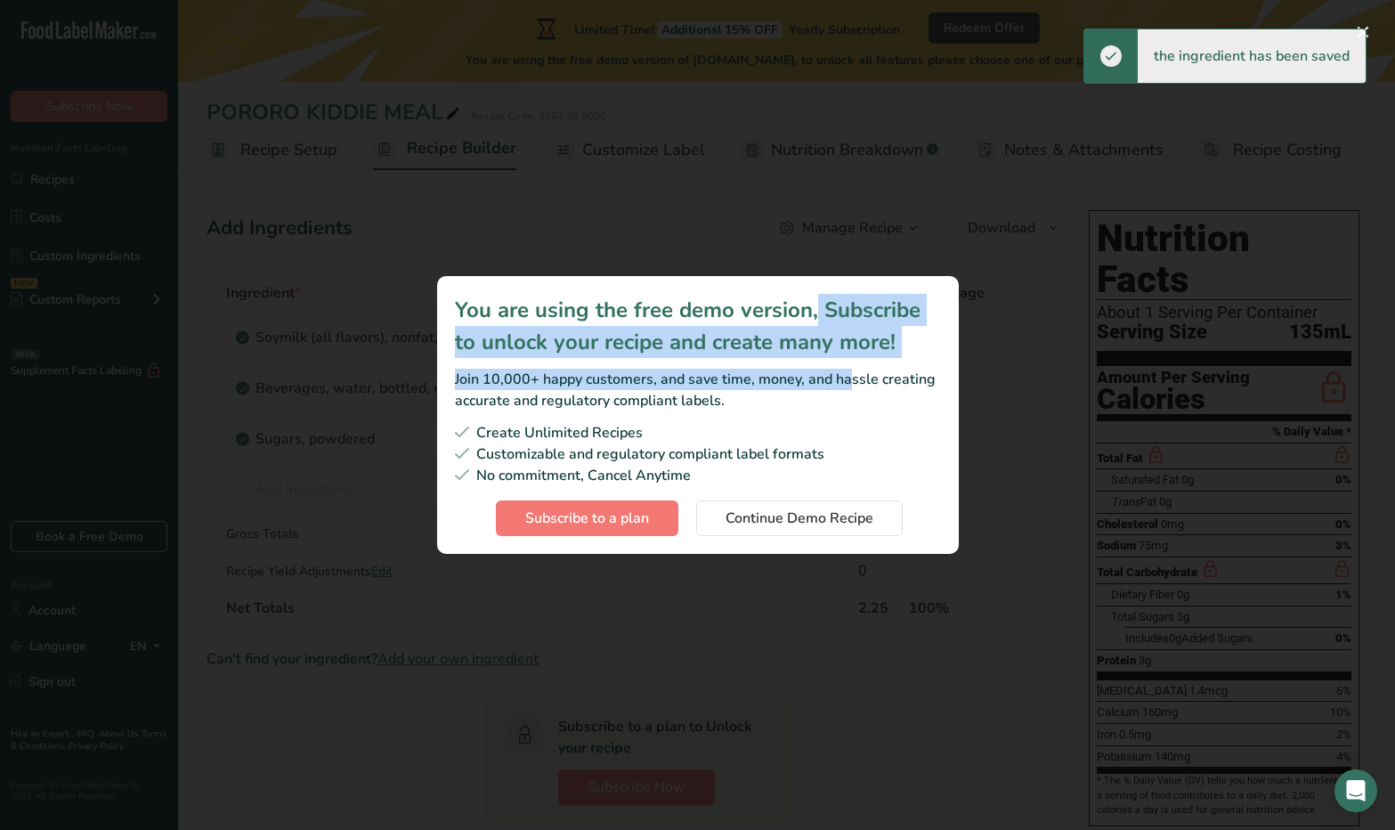
drag, startPoint x: 676, startPoint y: 325, endPoint x: 763, endPoint y: 387, distance: 107.2
click at [763, 386] on div "You are using the free demo version, Subscribe to unlock your recipe and create…" at bounding box center [698, 352] width 486 height 117
click at [763, 387] on div "Join 10,000+ happy customers, and save time, money, and hassle creating accurat…" at bounding box center [698, 389] width 486 height 43
